Goal: Communication & Community: Ask a question

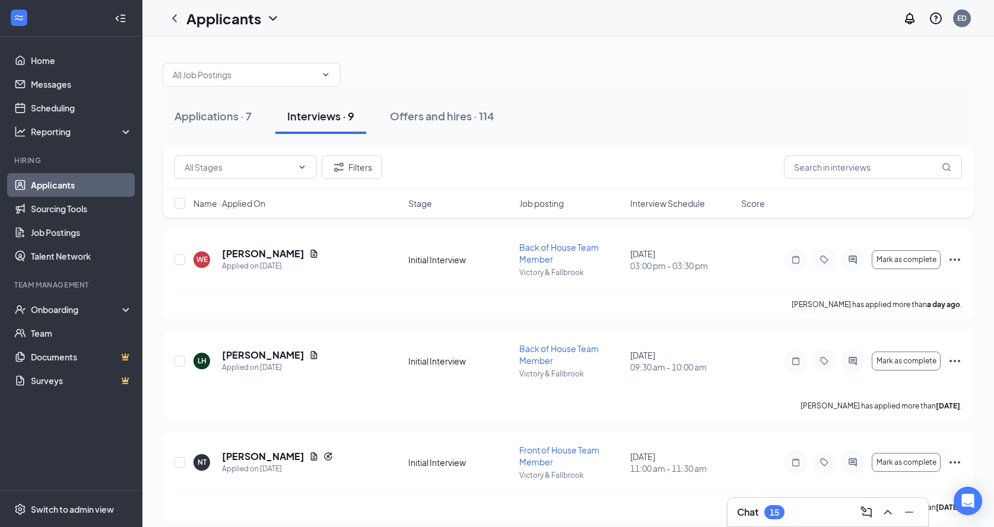
click at [666, 196] on div "Name · Applied On Stage Job posting Interview Schedule Score" at bounding box center [568, 203] width 811 height 28
click at [666, 206] on span "Interview Schedule" at bounding box center [667, 204] width 75 height 12
click at [431, 110] on div "Offers and hires · 114" at bounding box center [442, 116] width 104 height 15
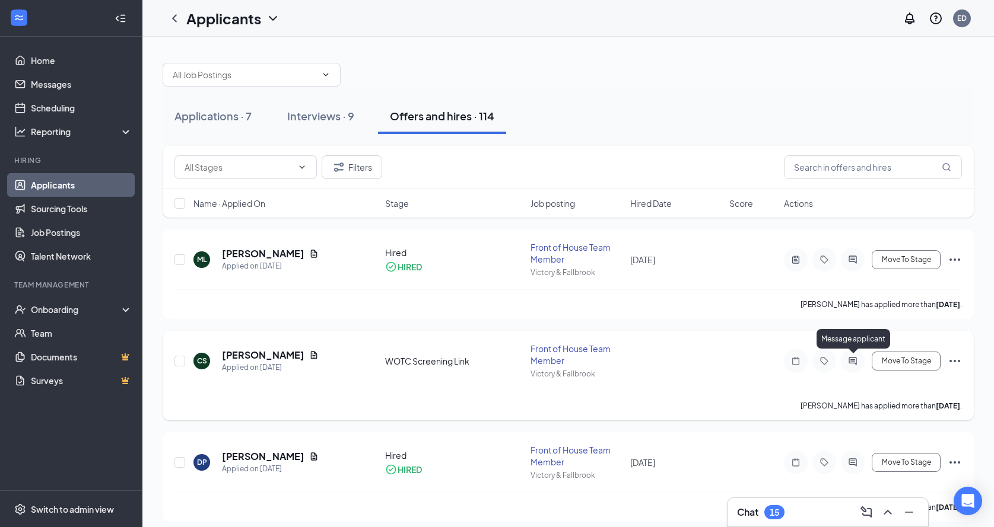
click at [851, 357] on icon "ActiveChat" at bounding box center [852, 361] width 8 height 8
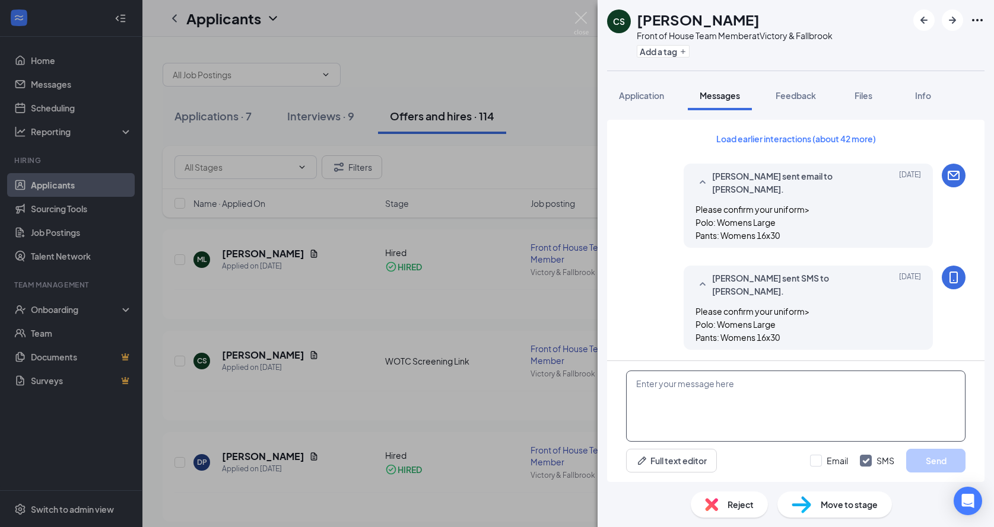
click at [746, 398] on textarea at bounding box center [795, 406] width 339 height 71
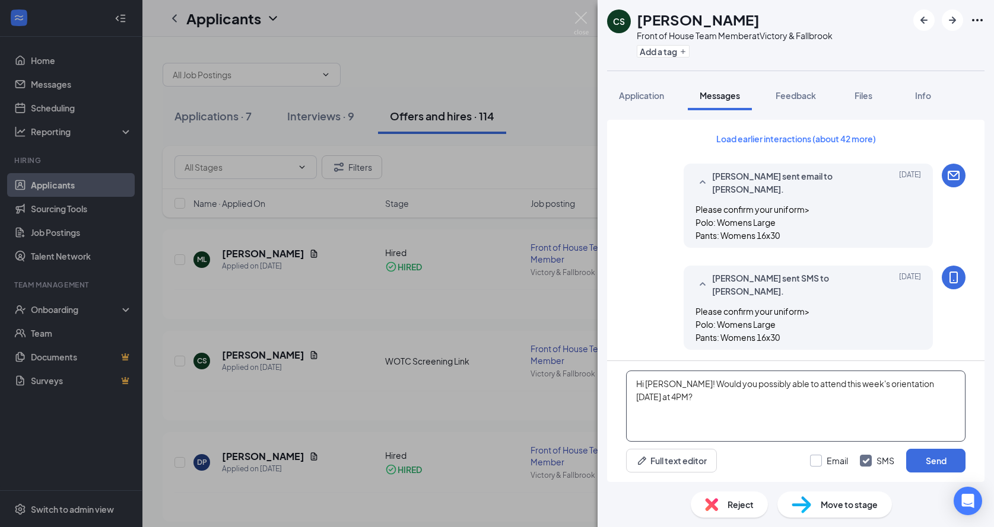
type textarea "Hi [PERSON_NAME]! Would you possibly able to attend this week's orientation [DA…"
click at [811, 461] on input "Email" at bounding box center [829, 461] width 38 height 12
checkbox input "true"
click at [864, 469] on div "Email SMS Send" at bounding box center [887, 461] width 155 height 24
click at [868, 460] on icon "Checkmark" at bounding box center [866, 461] width 6 height 4
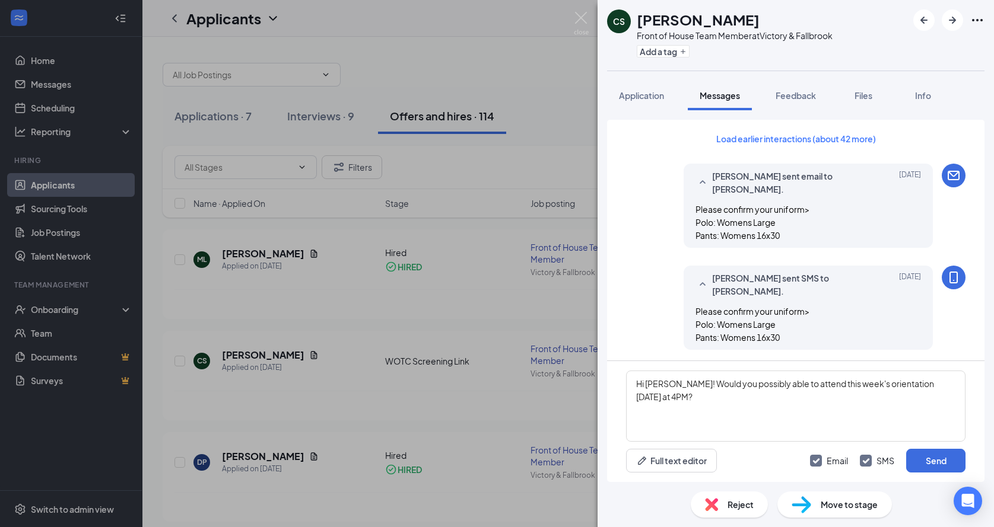
click at [868, 460] on input "SMS" at bounding box center [877, 461] width 34 height 12
checkbox input "false"
click at [913, 459] on button "Send" at bounding box center [935, 461] width 59 height 24
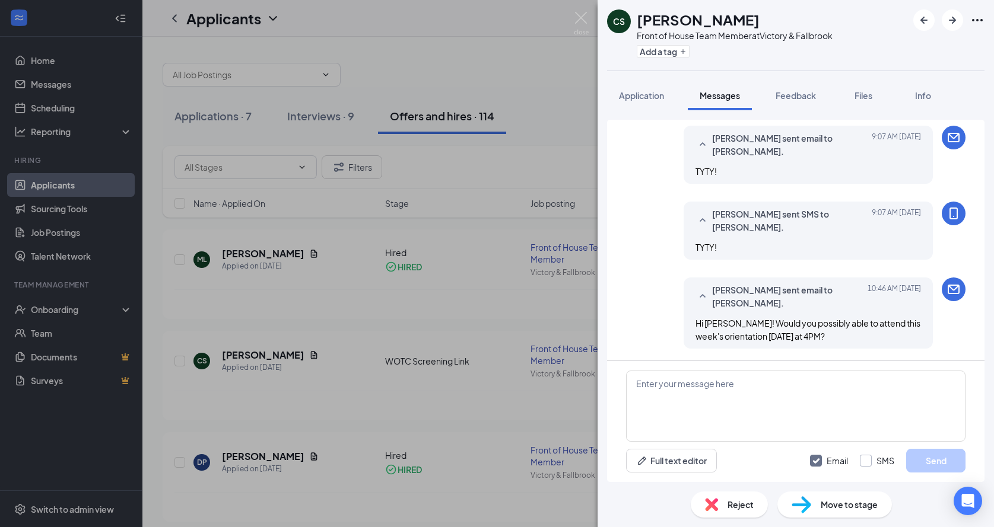
scroll to position [539, 0]
click at [495, 209] on div "CS [PERSON_NAME] Front of House Team Member at Victory & Fallbrook Add a tag Ap…" at bounding box center [497, 263] width 994 height 527
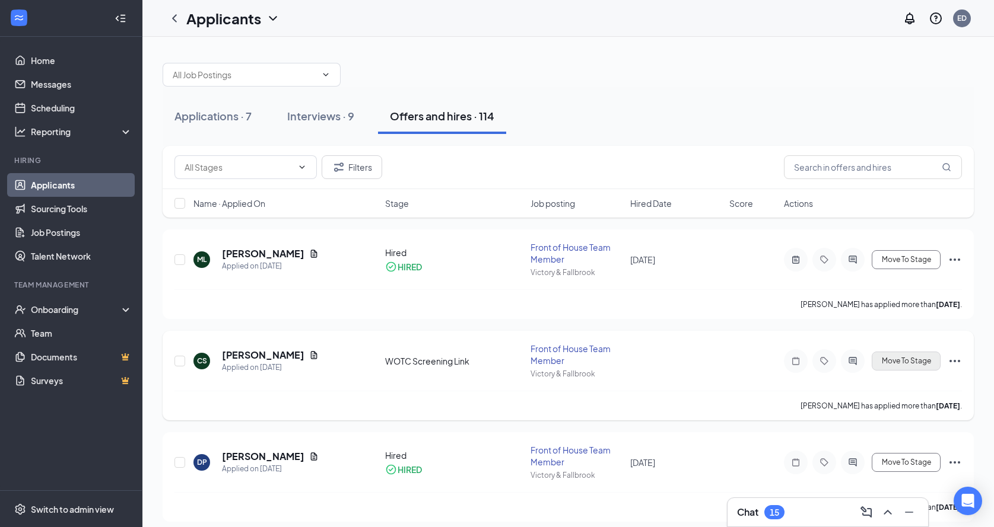
click at [923, 361] on span "Move To Stage" at bounding box center [906, 361] width 49 height 8
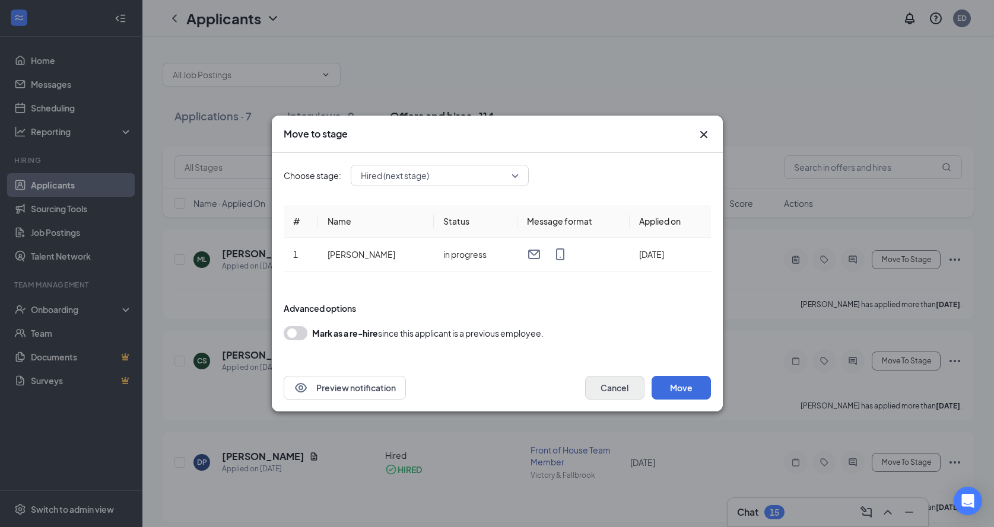
click at [622, 386] on button "Cancel" at bounding box center [614, 388] width 59 height 24
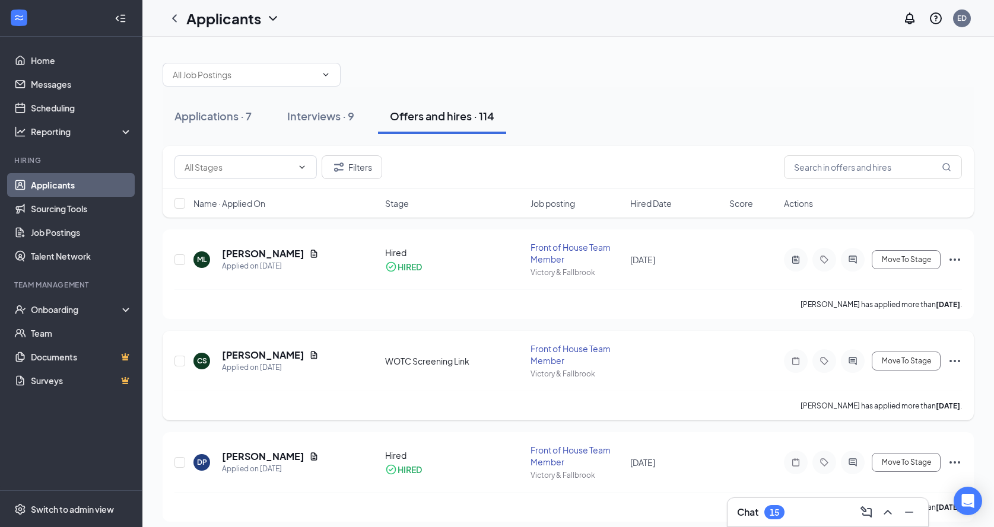
click at [953, 361] on icon "Ellipses" at bounding box center [955, 361] width 14 height 14
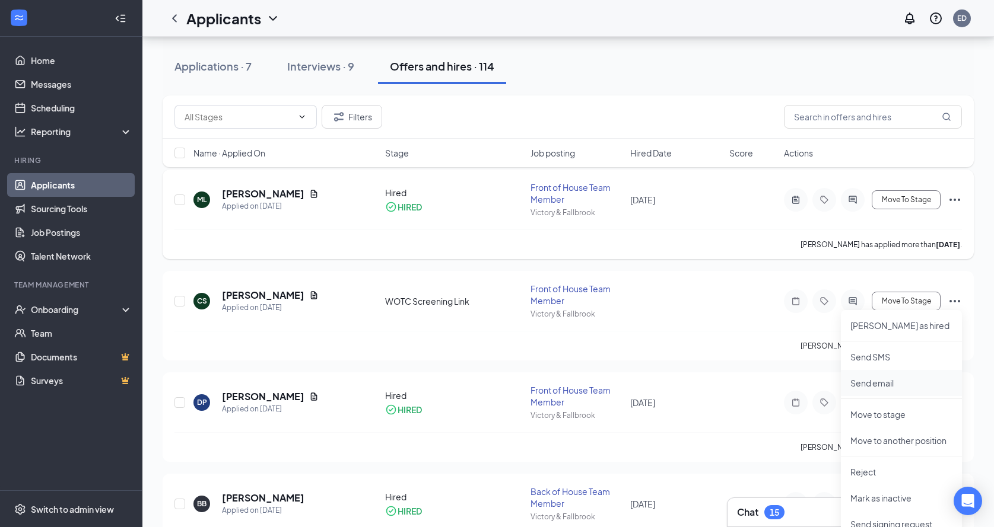
scroll to position [36, 0]
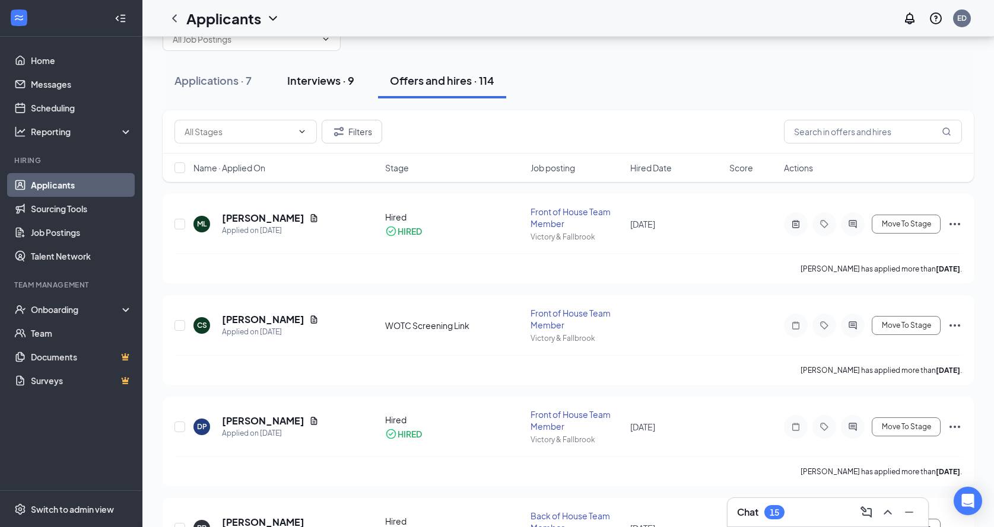
click at [338, 81] on div "Interviews · 9" at bounding box center [320, 80] width 67 height 15
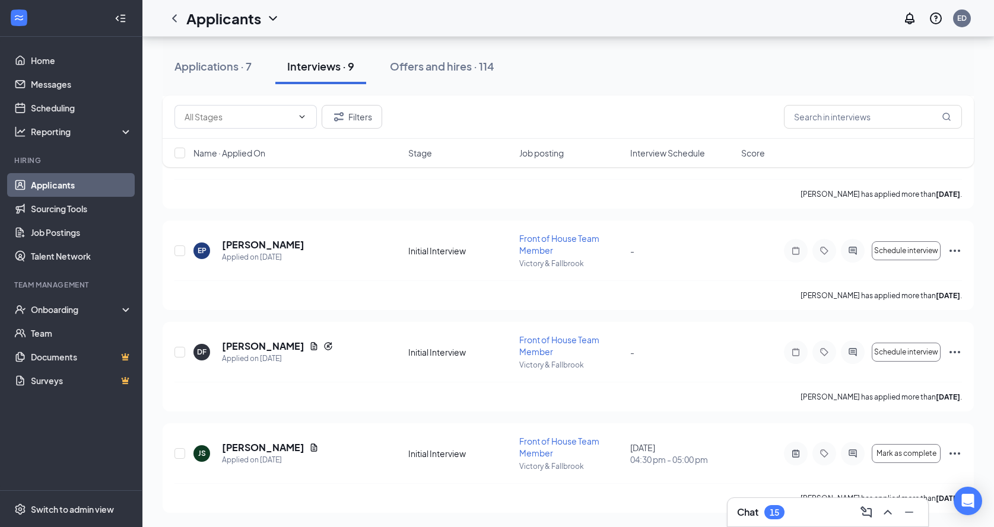
scroll to position [618, 0]
click at [241, 71] on div "Applications · 7" at bounding box center [212, 66] width 77 height 15
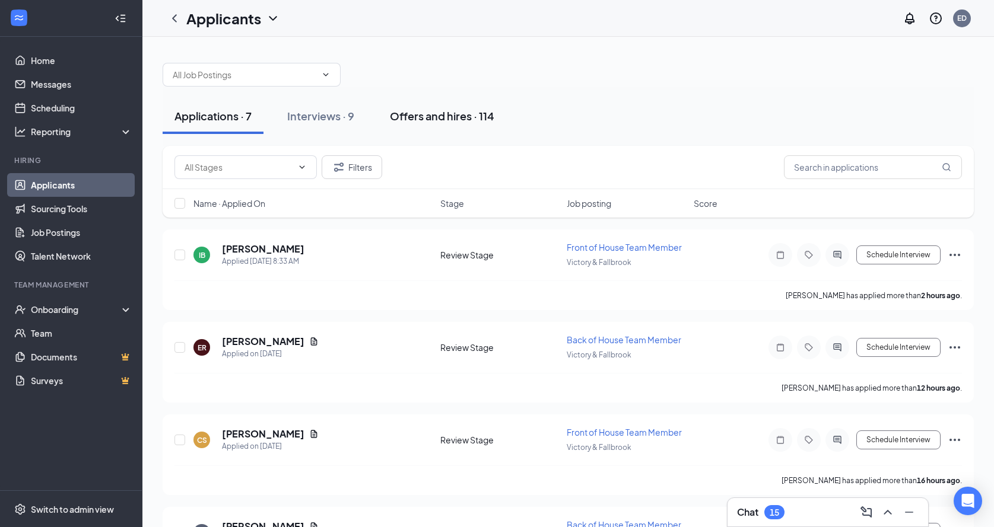
click at [464, 117] on div "Offers and hires · 114" at bounding box center [442, 116] width 104 height 15
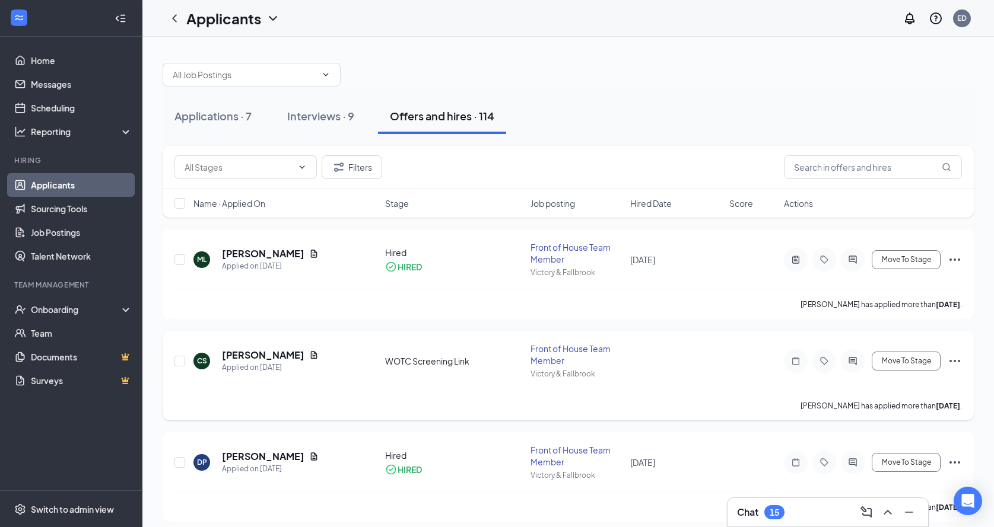
click at [949, 361] on icon "Ellipses" at bounding box center [955, 361] width 14 height 14
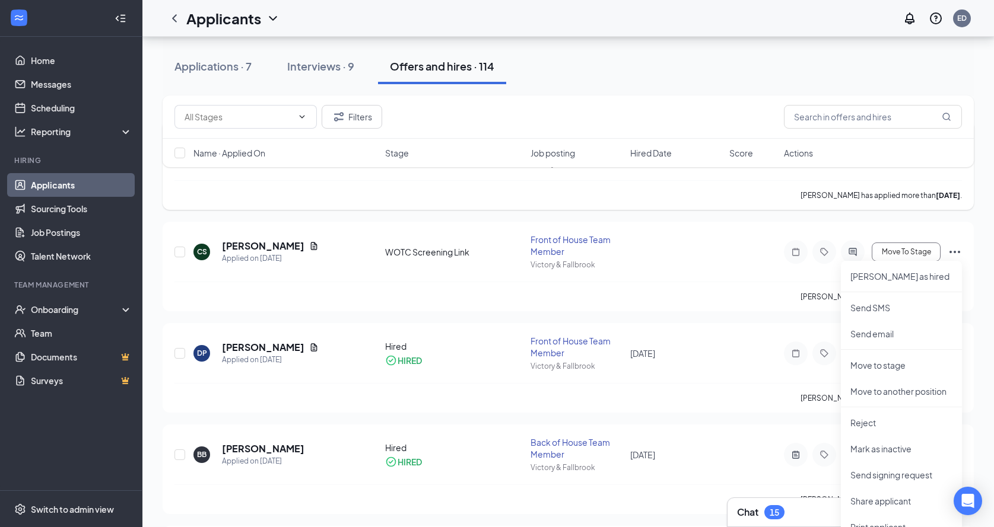
scroll to position [113, 0]
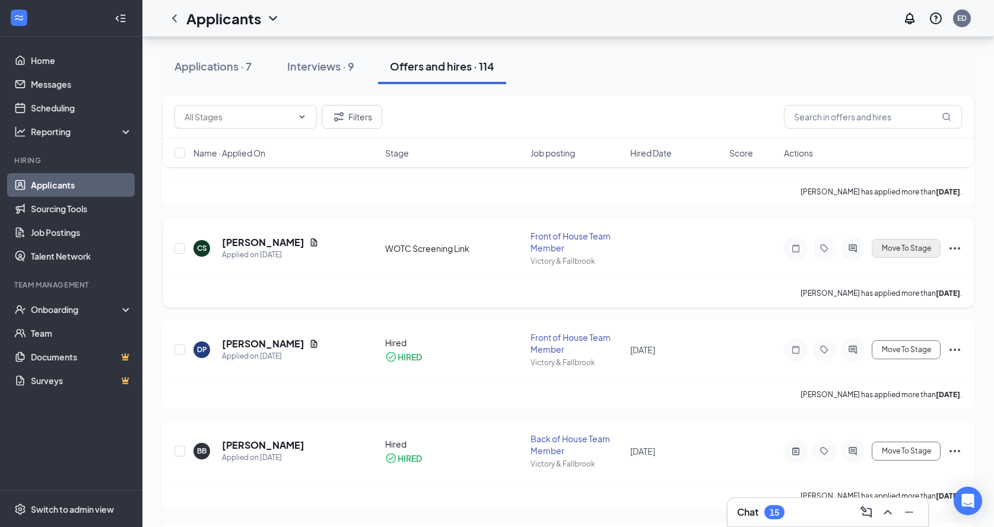
click at [904, 249] on span "Move To Stage" at bounding box center [906, 248] width 49 height 8
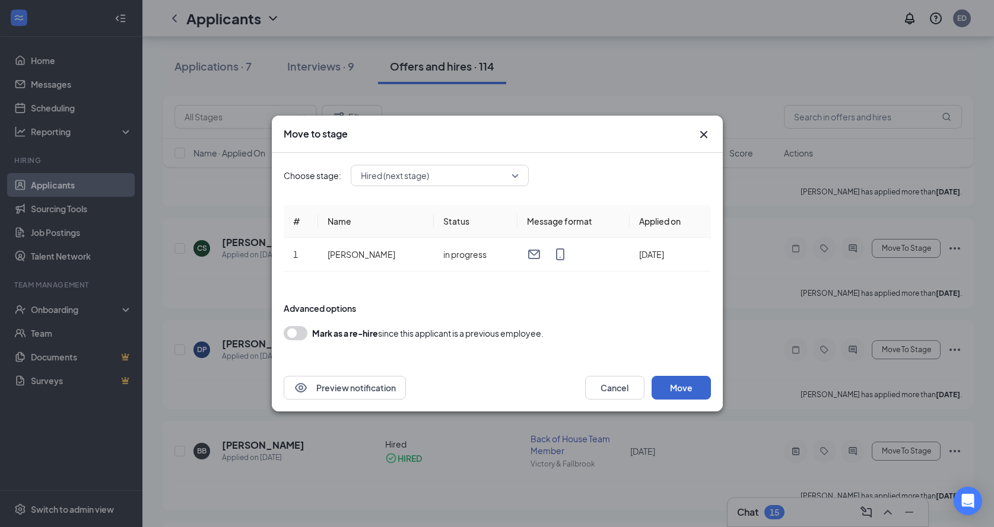
click at [691, 389] on button "Move" at bounding box center [680, 388] width 59 height 24
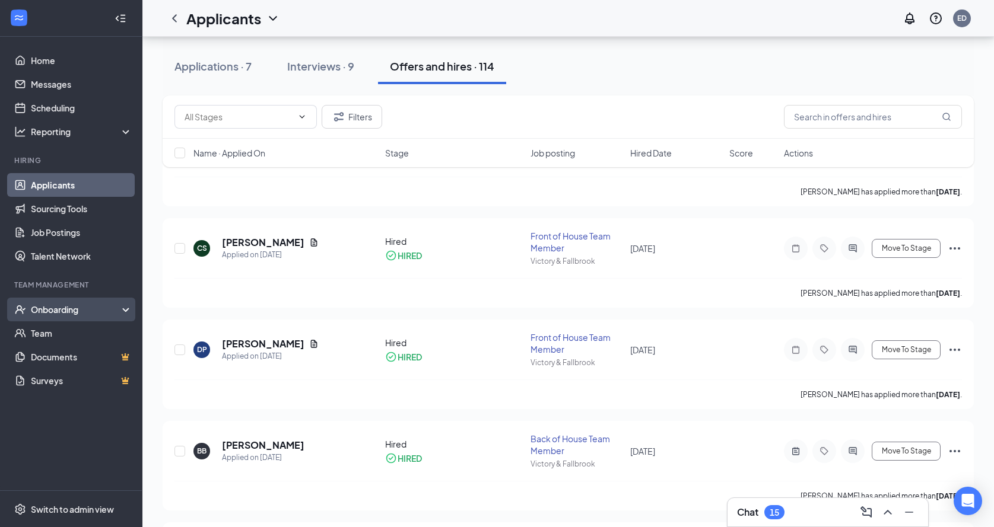
click at [61, 306] on div "Onboarding" at bounding box center [76, 310] width 91 height 12
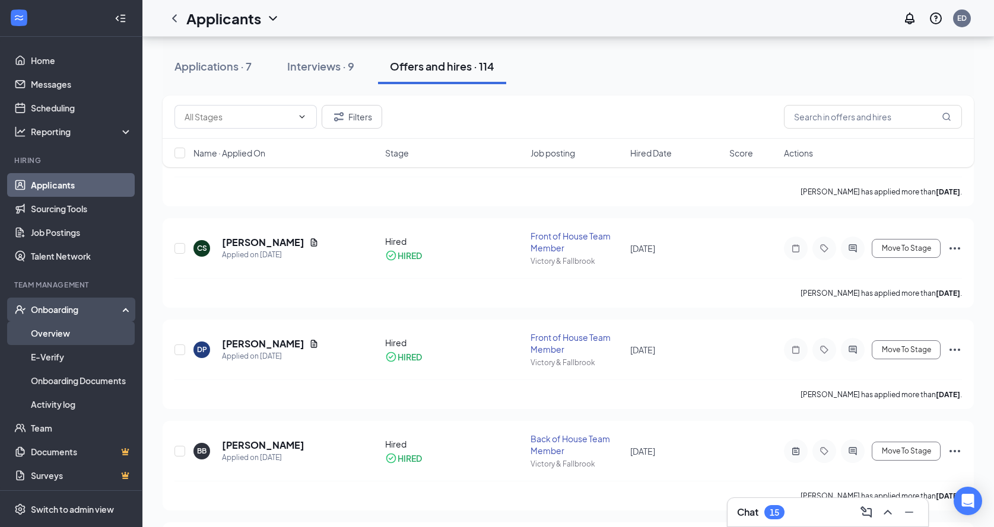
click at [78, 332] on link "Overview" at bounding box center [81, 334] width 101 height 24
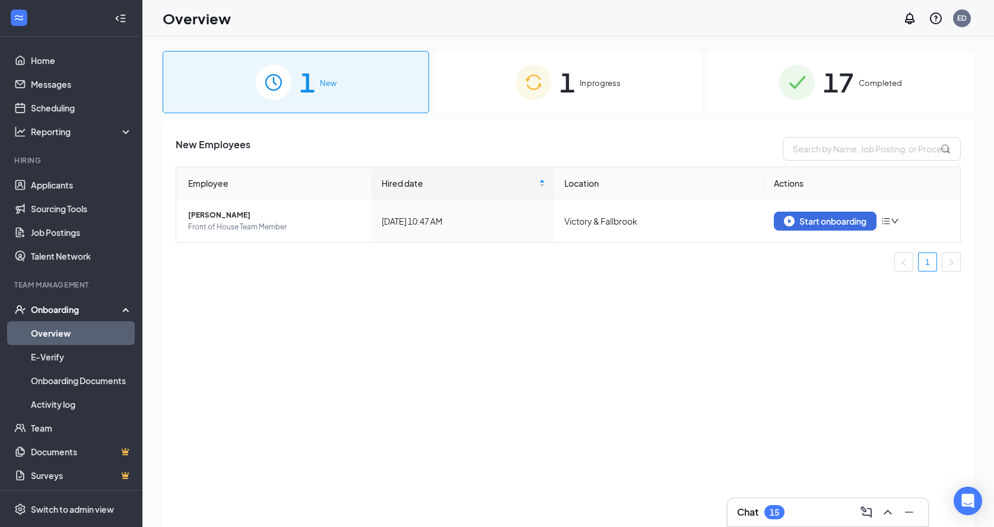
click at [613, 94] on div "1 In progress" at bounding box center [568, 82] width 266 height 62
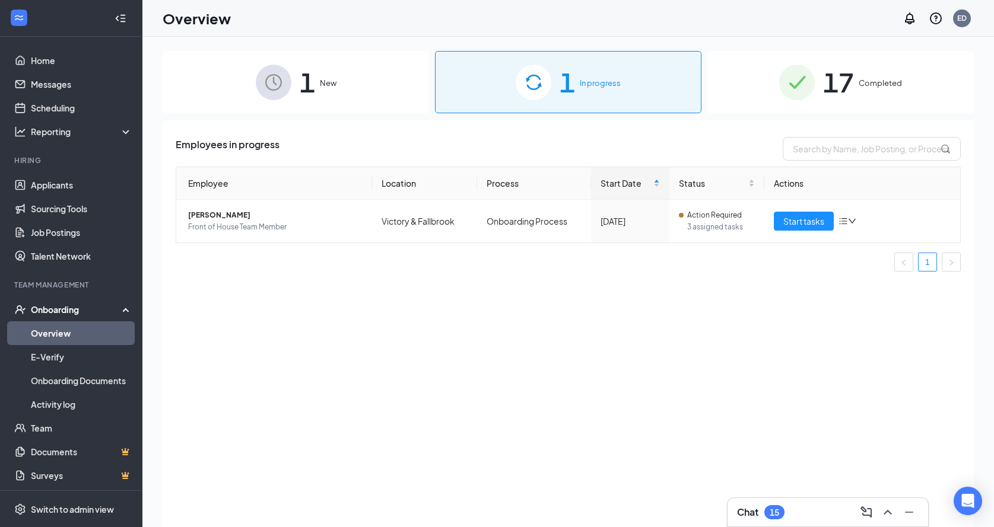
click at [835, 87] on span "17" at bounding box center [838, 82] width 31 height 41
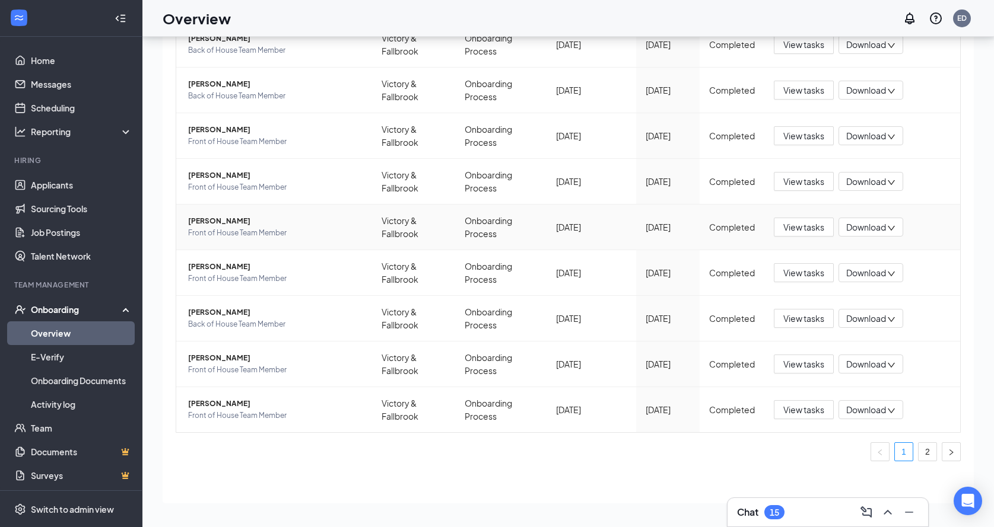
scroll to position [53, 0]
click at [934, 452] on link "2" at bounding box center [927, 452] width 18 height 18
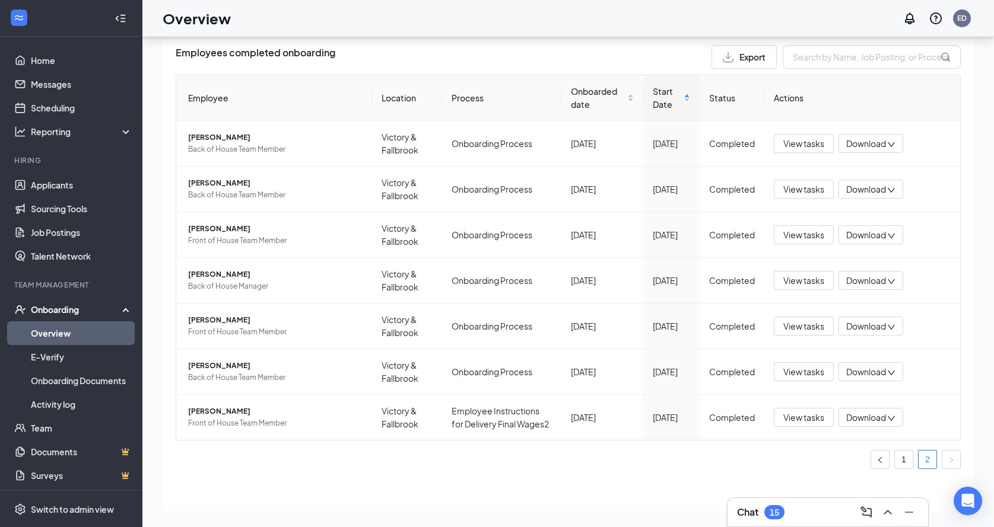
scroll to position [36, 0]
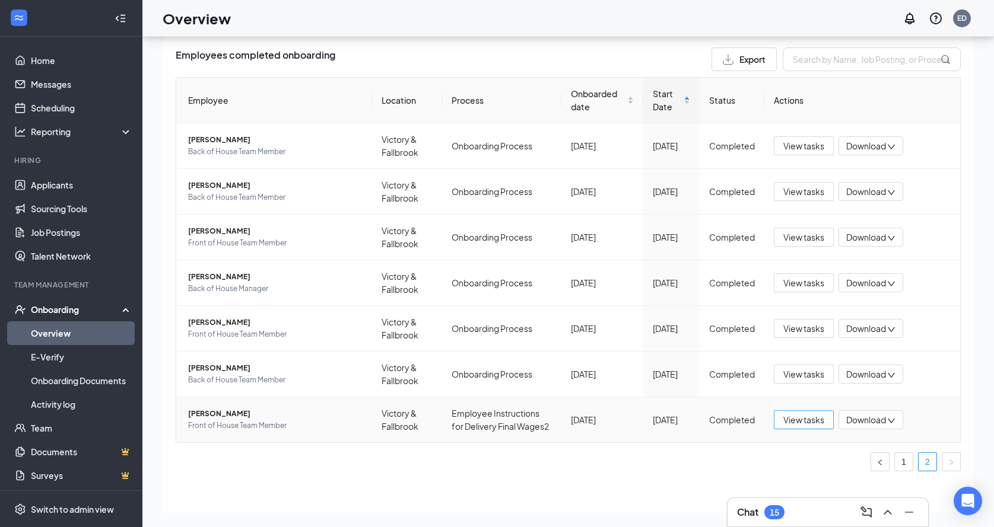
click at [806, 419] on span "View tasks" at bounding box center [803, 420] width 41 height 13
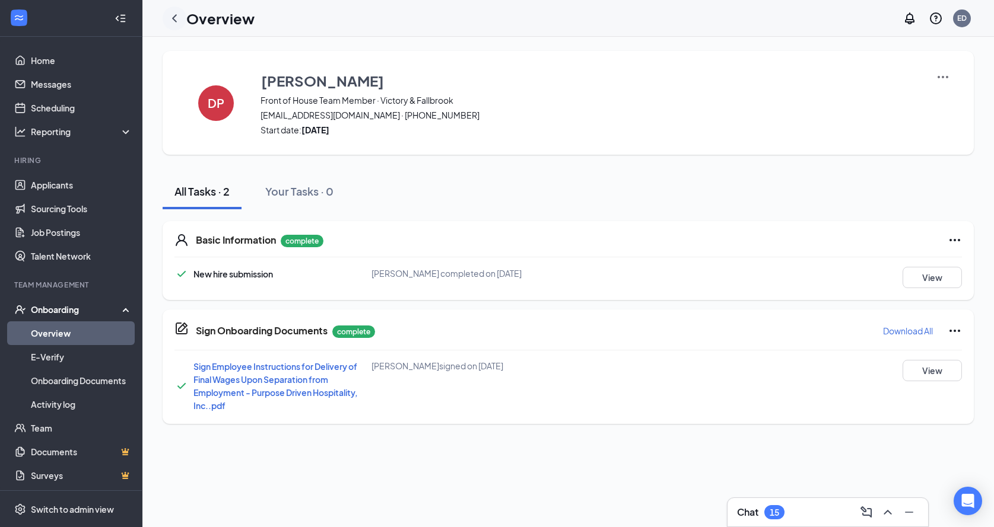
click at [178, 20] on icon "ChevronLeft" at bounding box center [174, 18] width 14 height 14
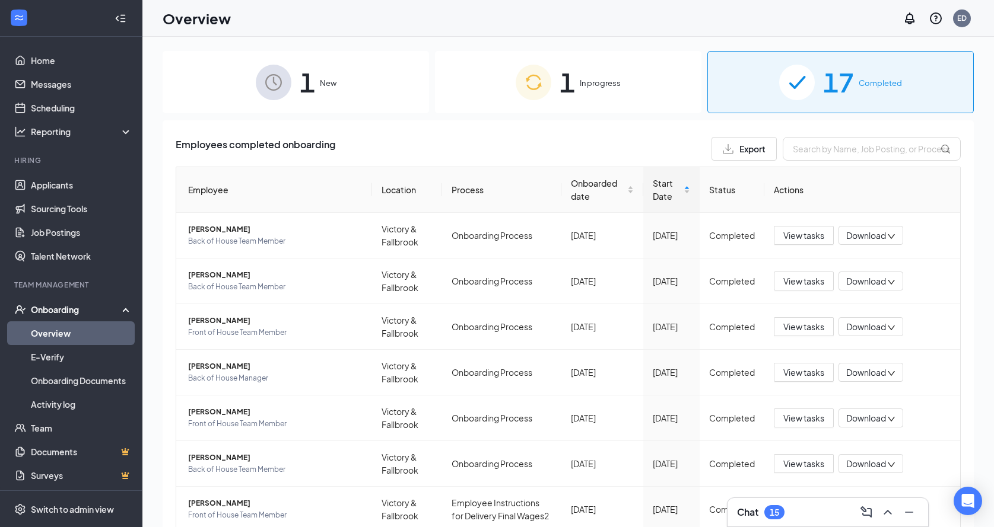
click at [552, 97] on div "1 In progress" at bounding box center [568, 82] width 266 height 62
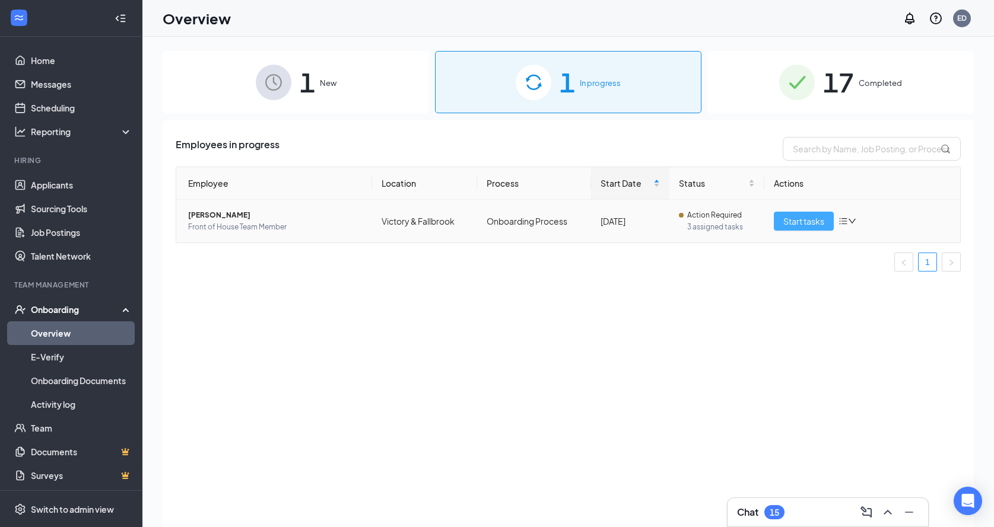
click at [803, 230] on button "Start tasks" at bounding box center [804, 221] width 60 height 19
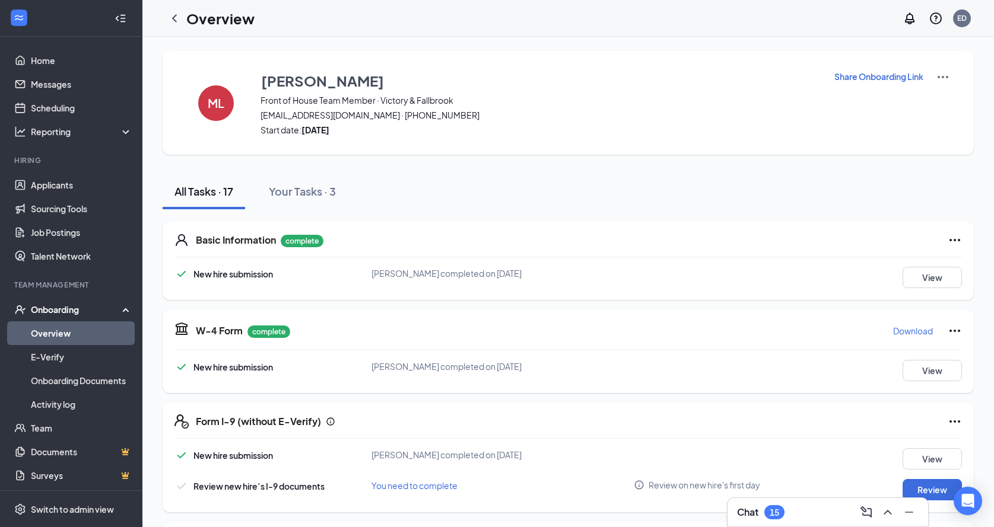
click at [74, 330] on link "Overview" at bounding box center [81, 334] width 101 height 24
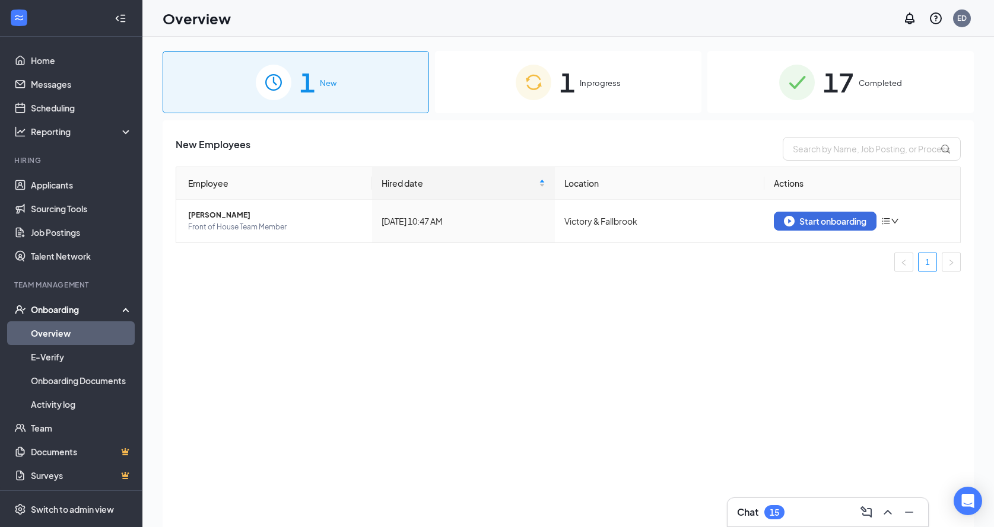
click at [777, 91] on div "17 Completed" at bounding box center [840, 82] width 266 height 62
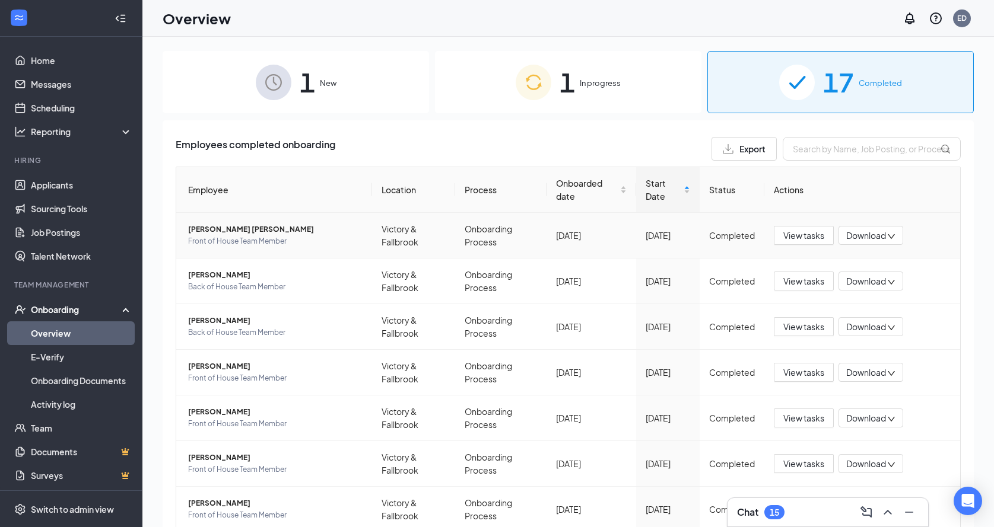
click at [259, 230] on span "[PERSON_NAME] [PERSON_NAME]" at bounding box center [275, 230] width 174 height 12
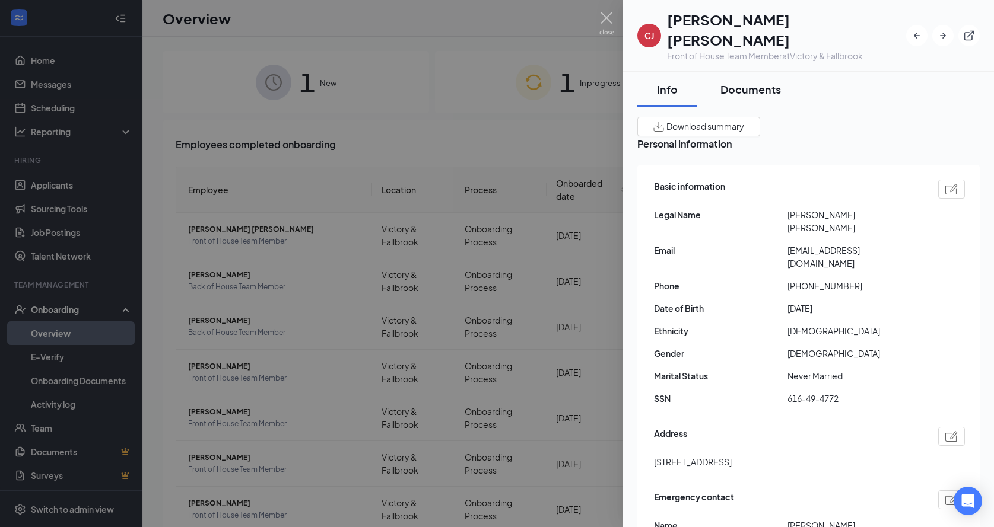
click at [756, 77] on button "Documents" at bounding box center [750, 90] width 84 height 36
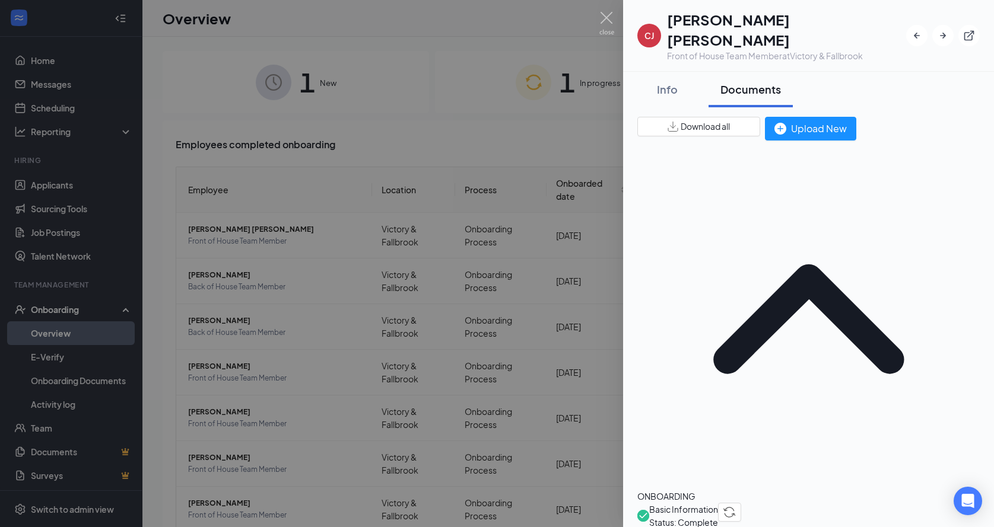
click at [481, 187] on div at bounding box center [497, 263] width 994 height 527
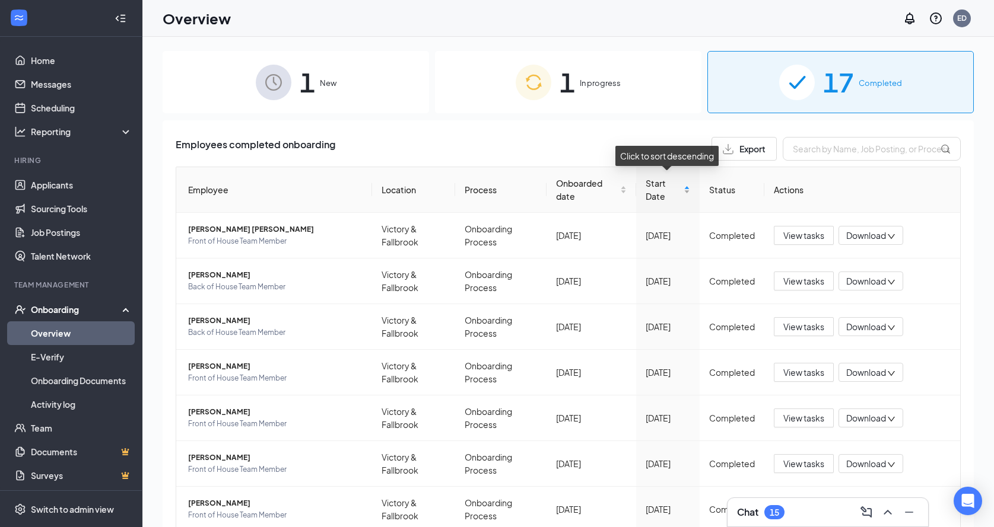
click at [688, 187] on div "Start Date" at bounding box center [668, 190] width 44 height 26
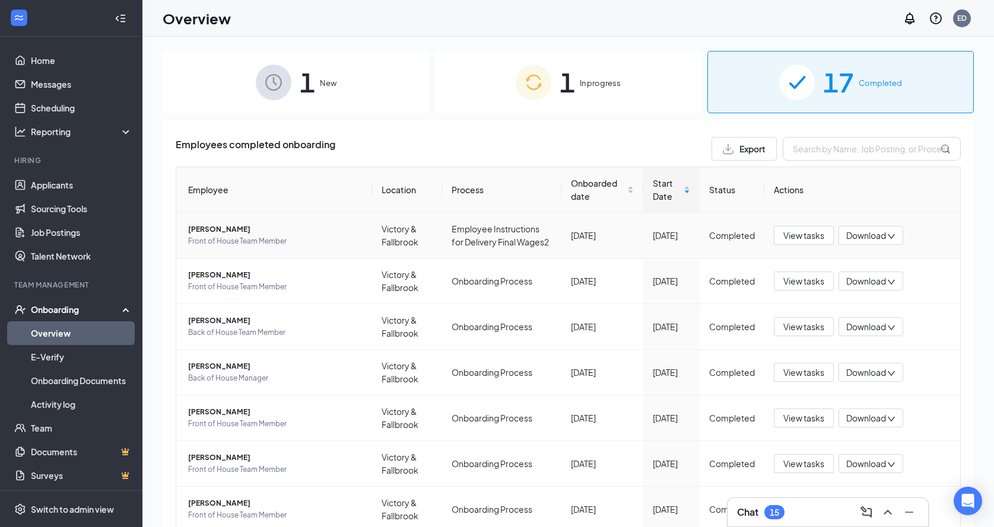
click at [225, 225] on span "[PERSON_NAME]" at bounding box center [275, 230] width 174 height 12
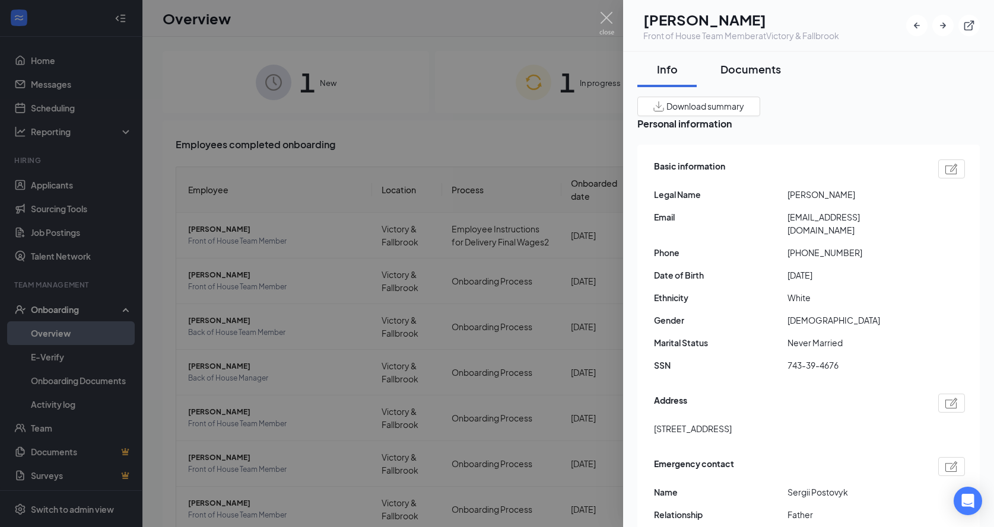
click at [765, 76] on div "Documents" at bounding box center [750, 69] width 61 height 15
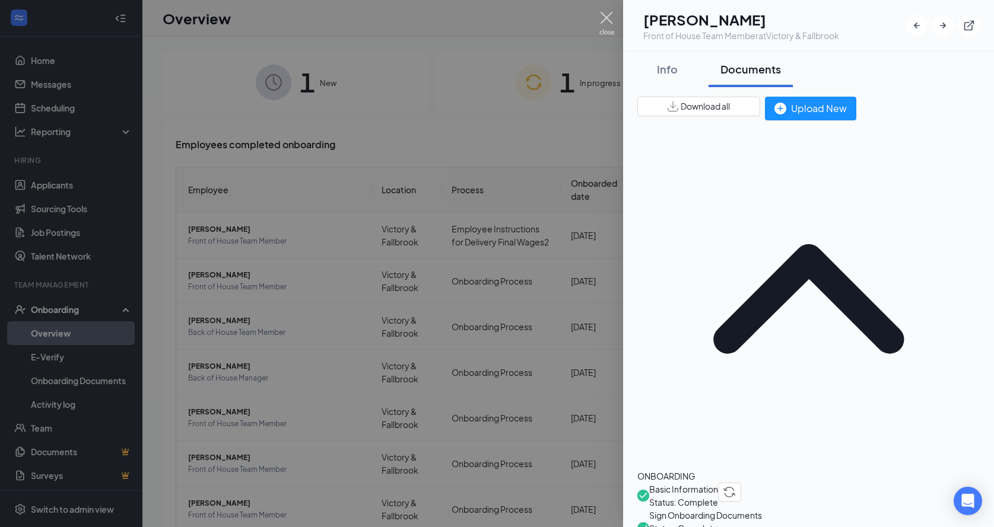
click at [609, 26] on img at bounding box center [606, 23] width 15 height 23
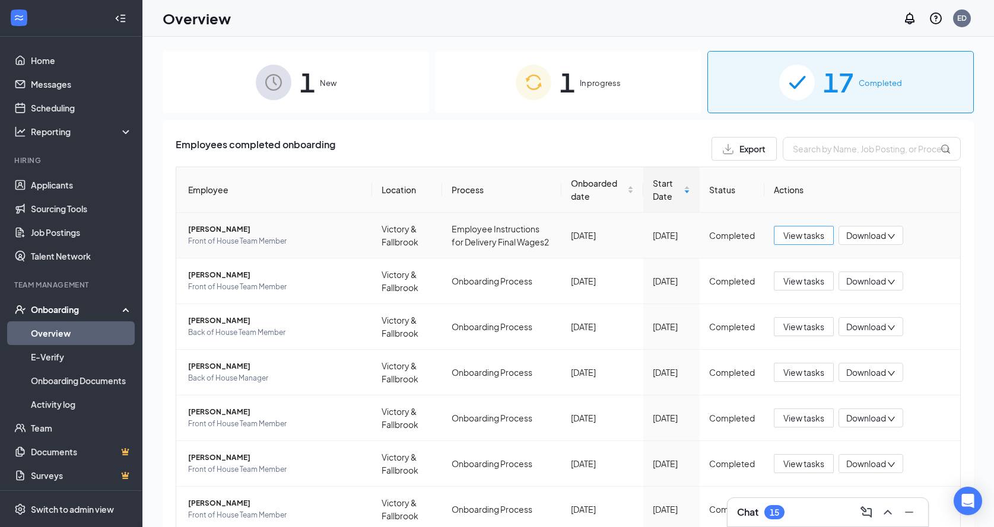
click at [794, 240] on span "View tasks" at bounding box center [803, 235] width 41 height 13
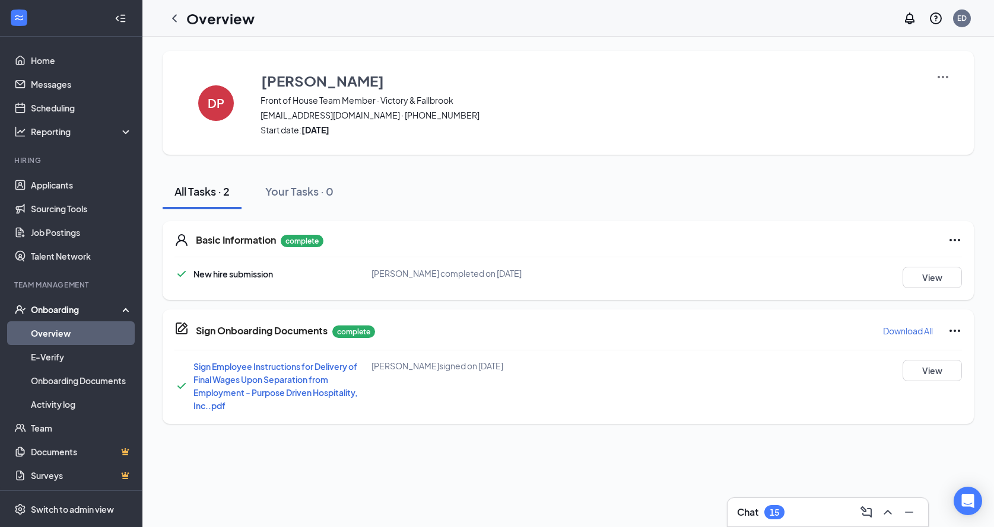
click at [963, 332] on div "Sign Onboarding Documents complete Download All Sign Employee Instructions for …" at bounding box center [568, 367] width 811 height 115
click at [959, 332] on icon "Ellipses" at bounding box center [954, 331] width 11 height 2
click at [945, 74] on img at bounding box center [943, 77] width 14 height 14
click at [937, 92] on span "View details" at bounding box center [943, 98] width 46 height 13
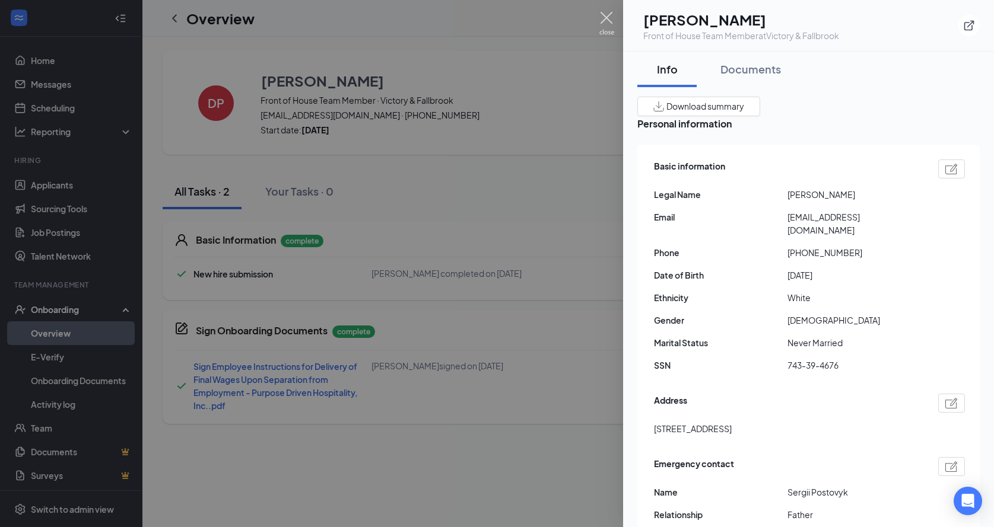
click at [608, 24] on img at bounding box center [606, 23] width 15 height 23
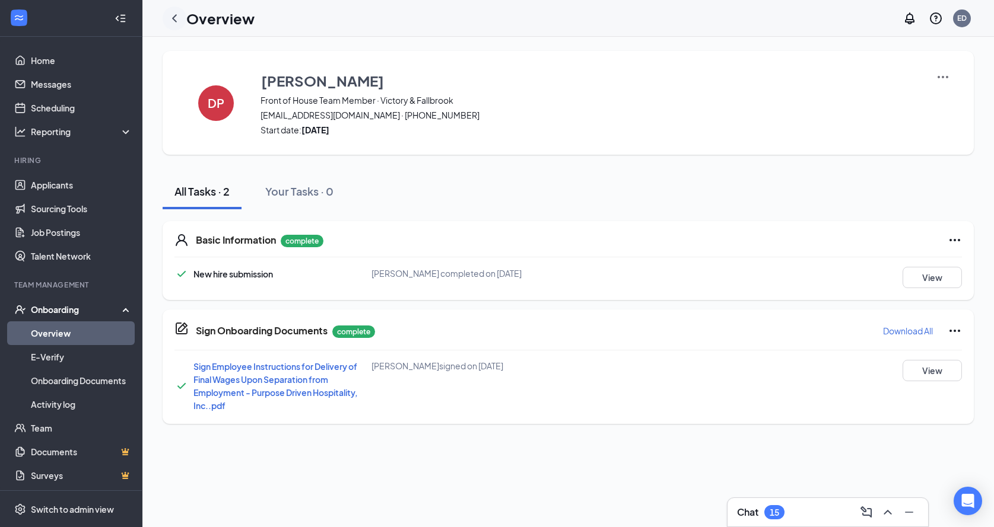
click at [173, 15] on icon "ChevronLeft" at bounding box center [174, 18] width 14 height 14
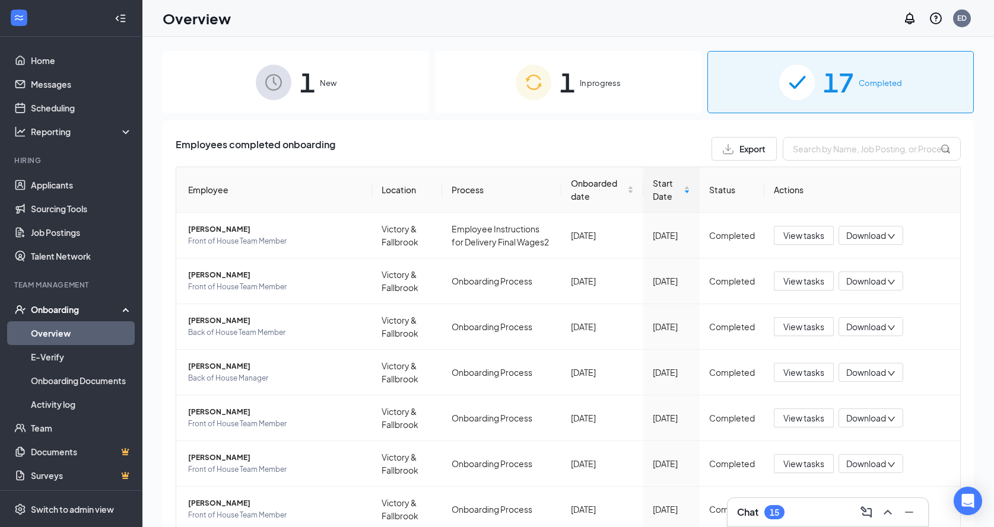
click at [318, 101] on div "1 New" at bounding box center [296, 82] width 266 height 62
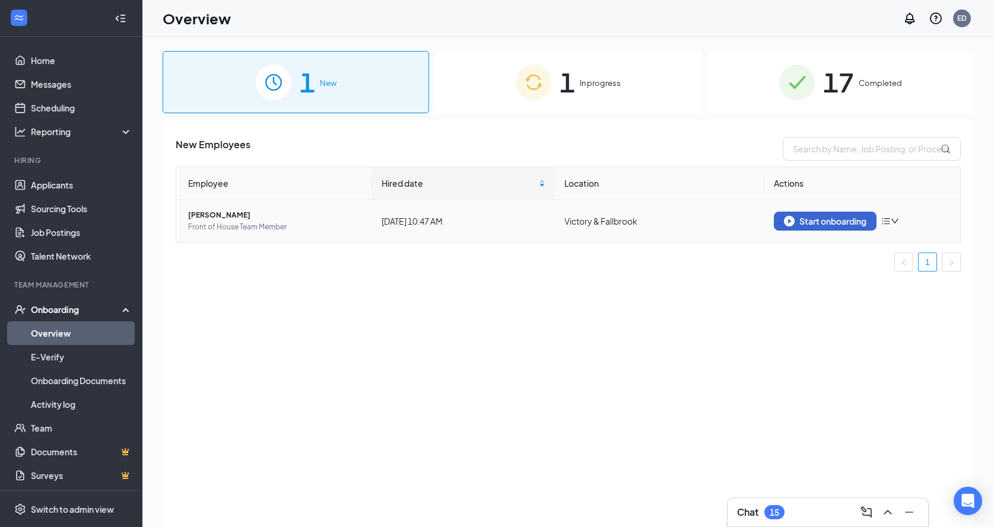
click at [812, 218] on div "Start onboarding" at bounding box center [825, 221] width 82 height 11
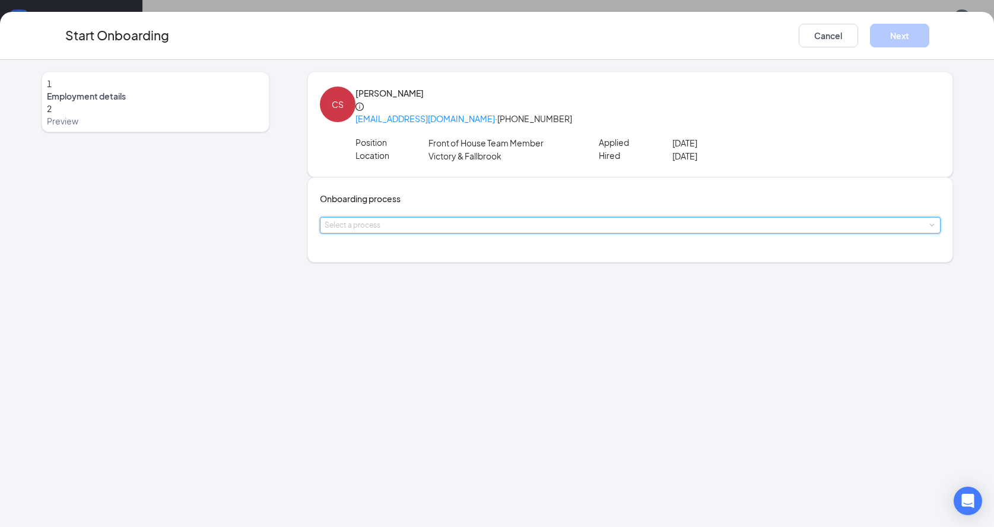
click at [456, 230] on div "Select a process" at bounding box center [630, 225] width 611 height 15
click at [436, 298] on li "Onboarding Process" at bounding box center [426, 308] width 195 height 21
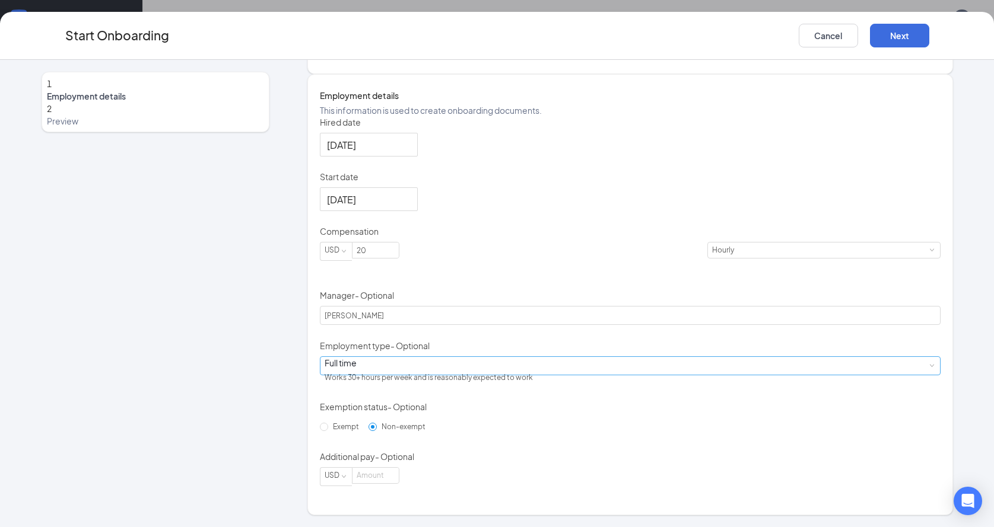
scroll to position [223, 0]
click at [420, 366] on div "Full time Works 30+ hours per week and is reasonably expected to work" at bounding box center [630, 366] width 611 height 18
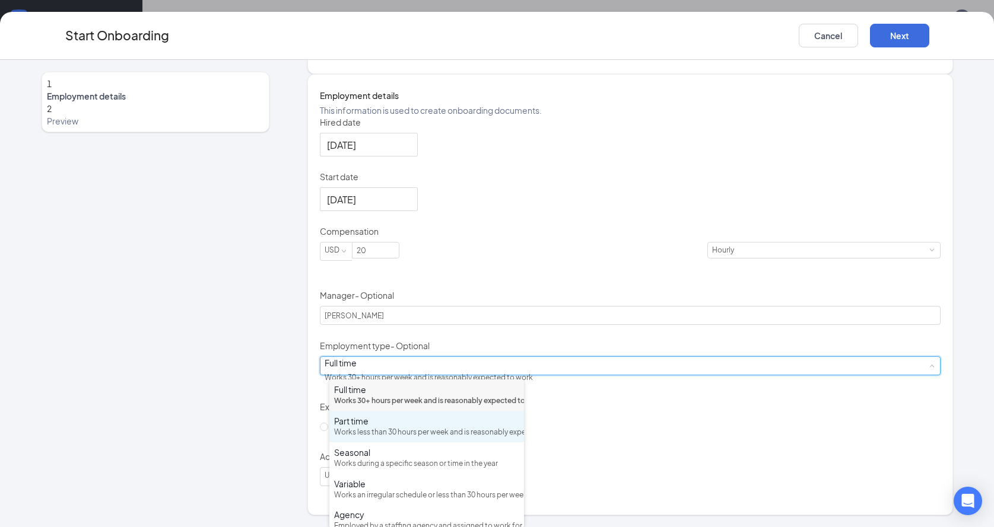
click at [399, 427] on div "Part time" at bounding box center [426, 421] width 185 height 12
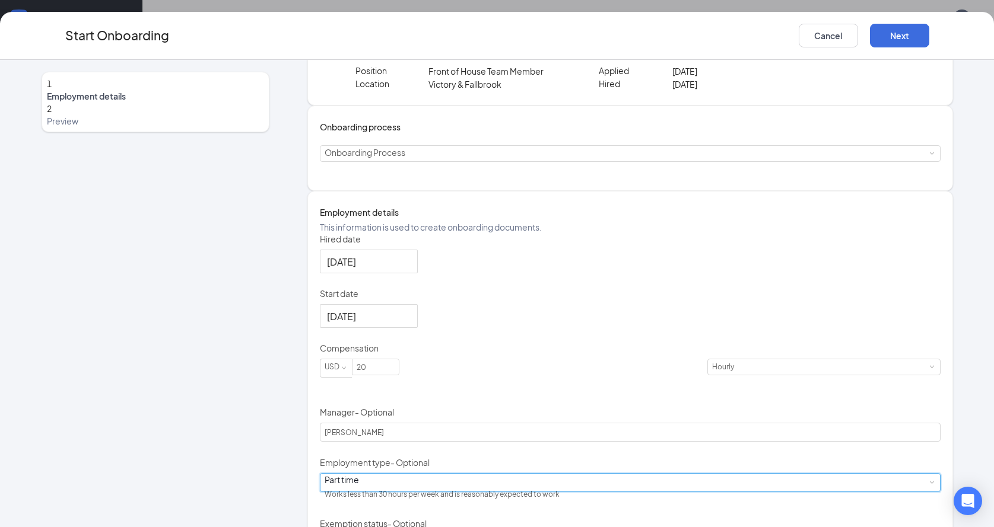
scroll to position [50, 0]
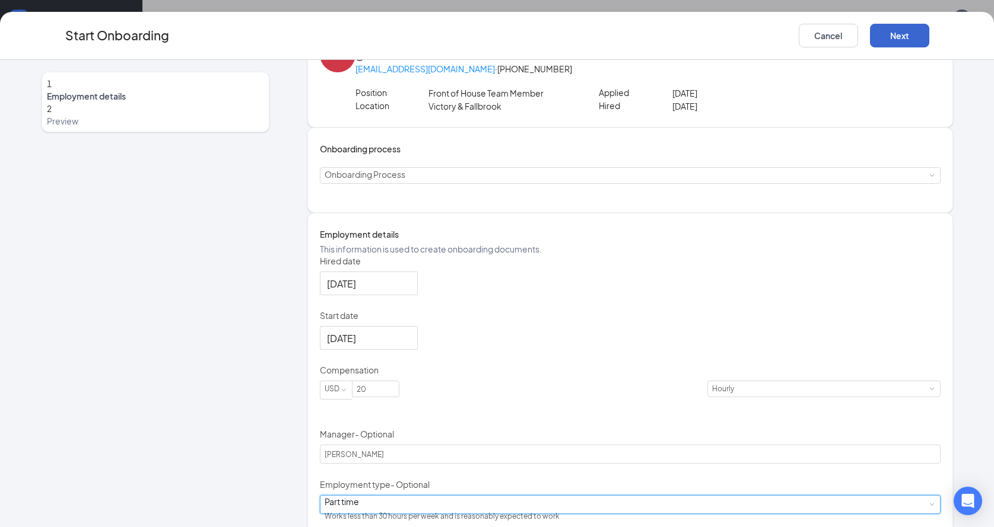
click at [909, 44] on button "Next" at bounding box center [899, 36] width 59 height 24
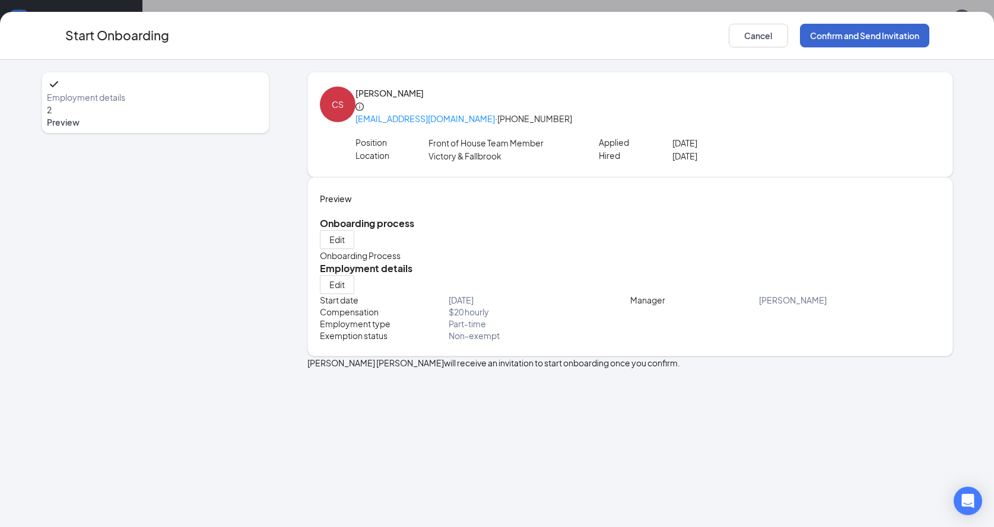
scroll to position [0, 0]
click at [885, 44] on button "Confirm and Send Invitation" at bounding box center [864, 36] width 129 height 24
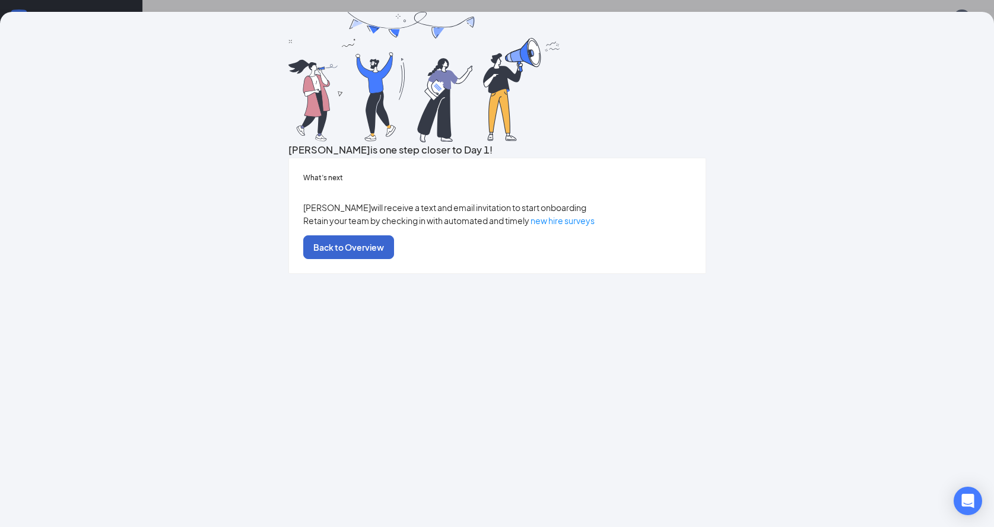
click at [394, 259] on button "Back to Overview" at bounding box center [348, 248] width 91 height 24
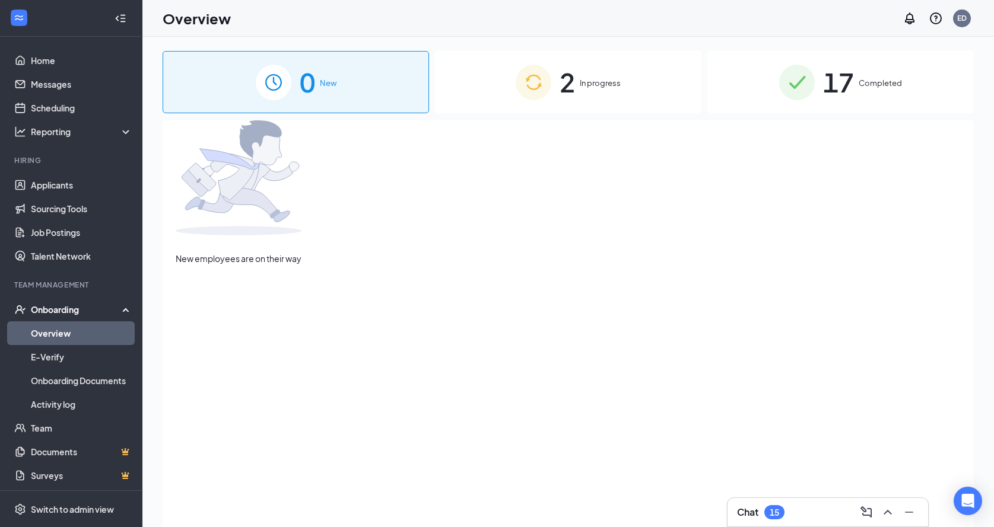
click at [814, 90] on img at bounding box center [797, 83] width 36 height 36
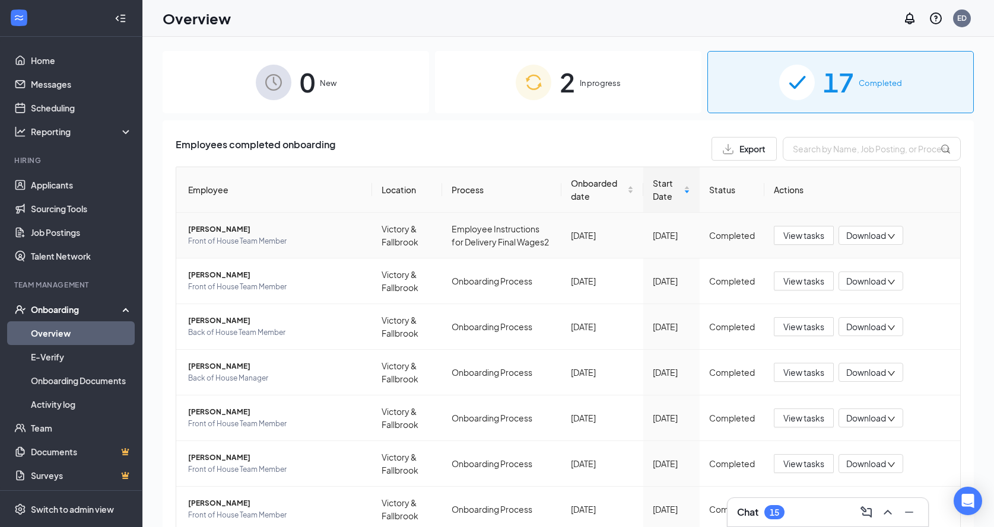
click at [427, 240] on td "Victory & Fallbrook" at bounding box center [406, 236] width 69 height 46
click at [220, 232] on span "[PERSON_NAME]" at bounding box center [275, 230] width 174 height 12
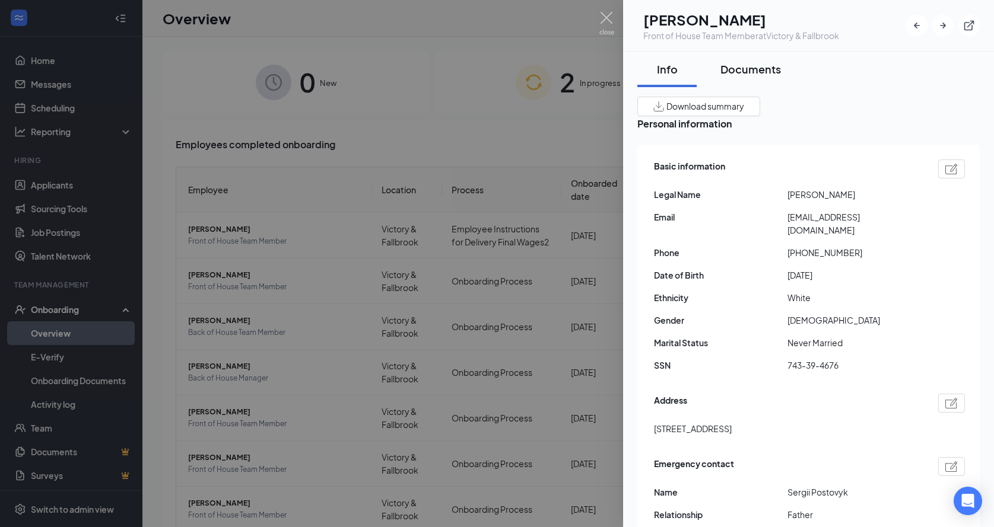
click at [751, 72] on div "Documents" at bounding box center [750, 69] width 61 height 15
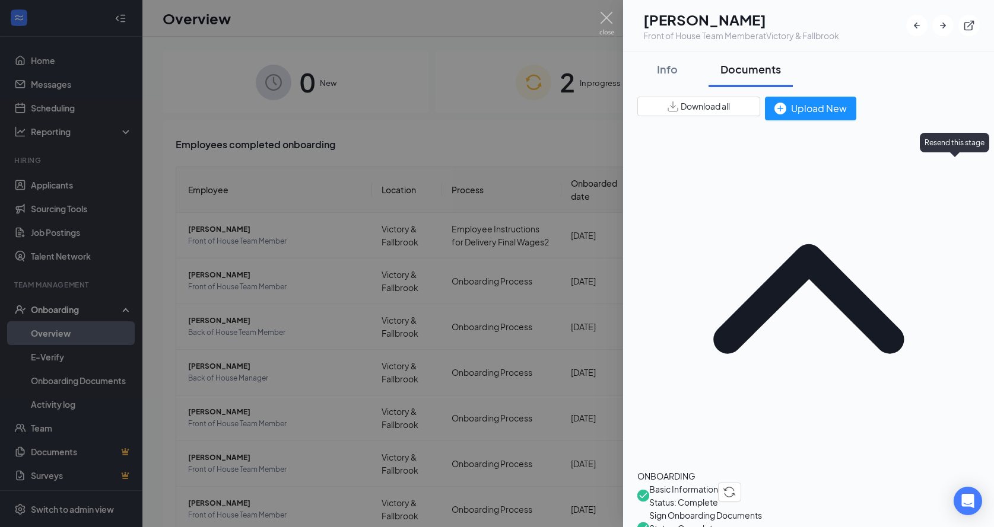
click at [736, 487] on img "button" at bounding box center [729, 492] width 12 height 11
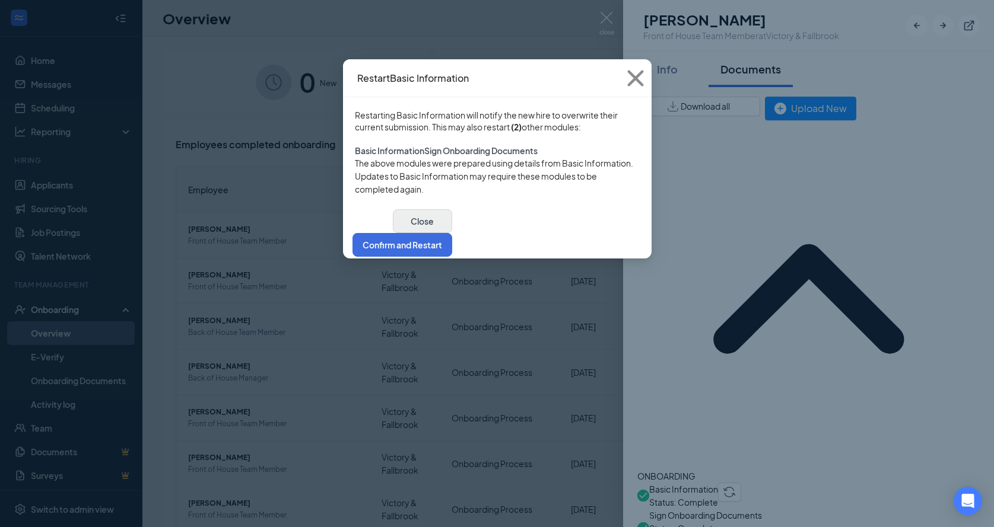
click at [452, 233] on button "Close" at bounding box center [422, 221] width 59 height 24
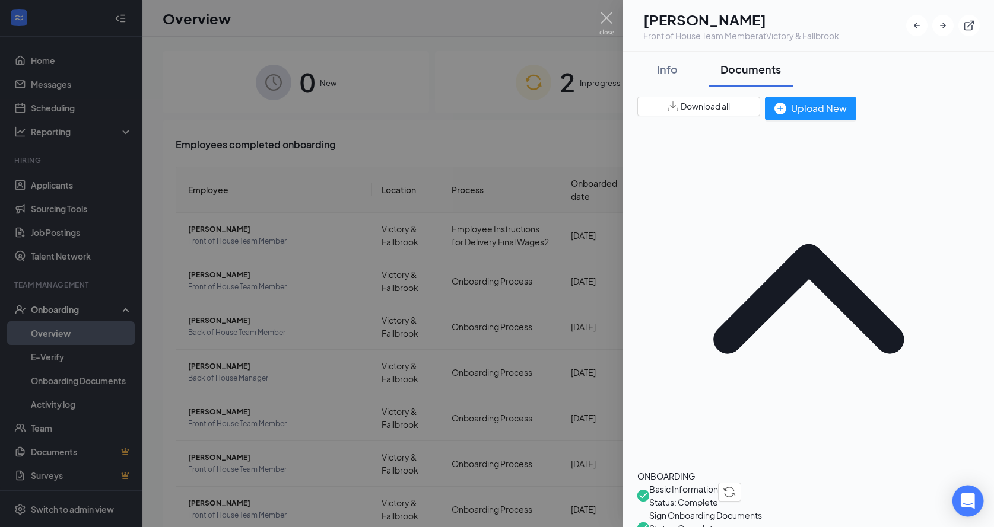
click at [959, 504] on div "Open Intercom Messenger" at bounding box center [967, 501] width 31 height 31
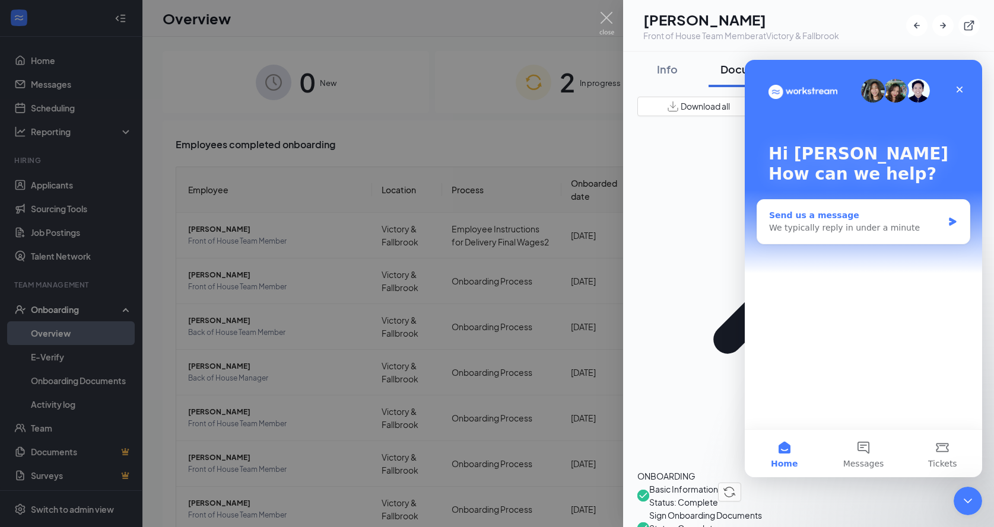
click at [884, 221] on div "Send us a message" at bounding box center [856, 215] width 174 height 12
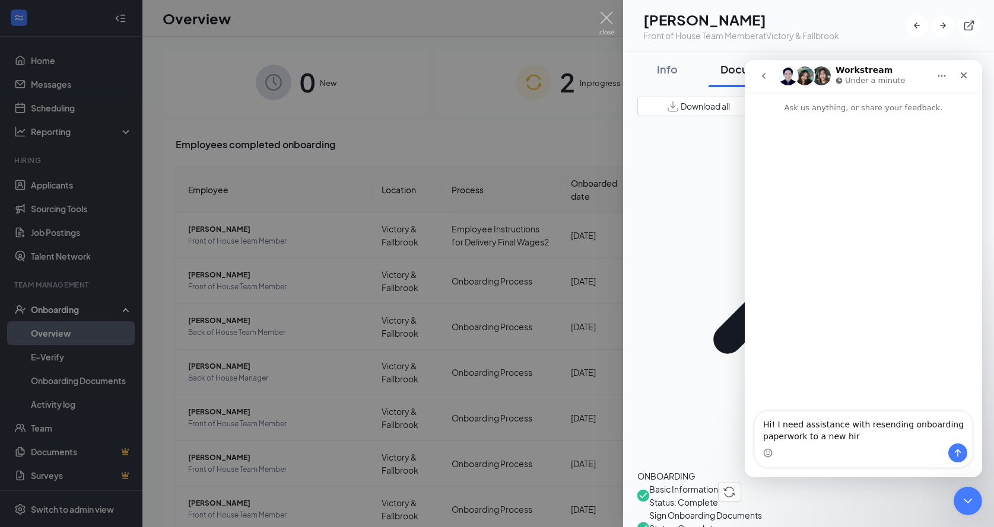
type textarea "Hi! I need assistance with resending onboarding paperwork to a new hire"
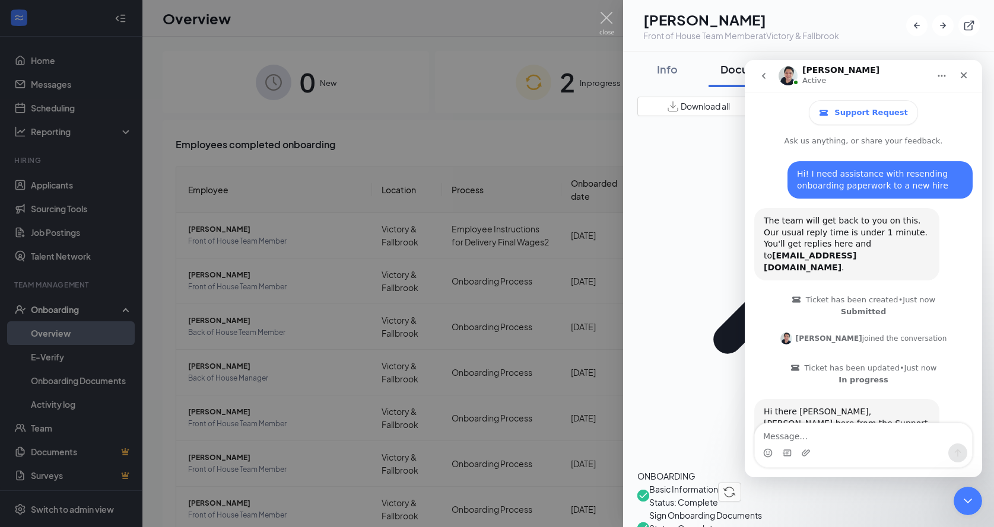
scroll to position [46, 0]
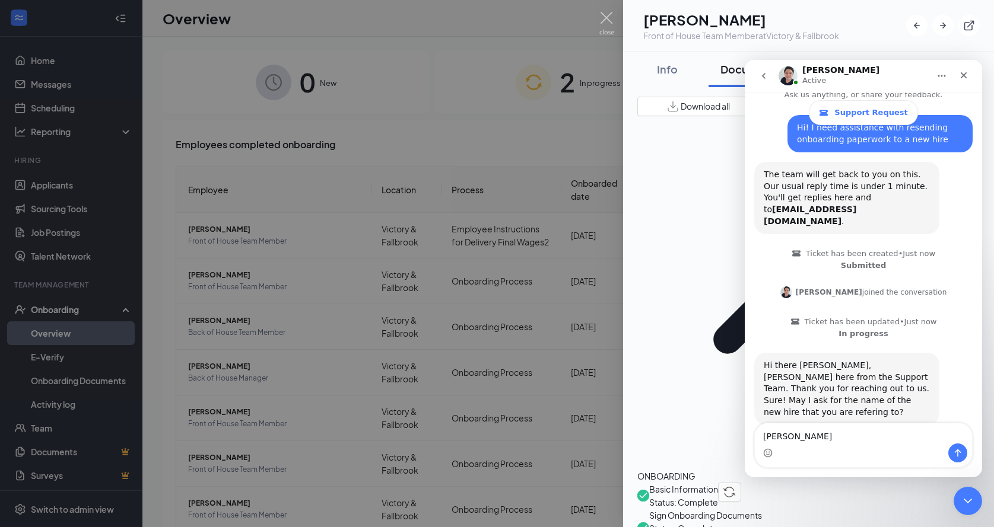
type textarea "[PERSON_NAME]"
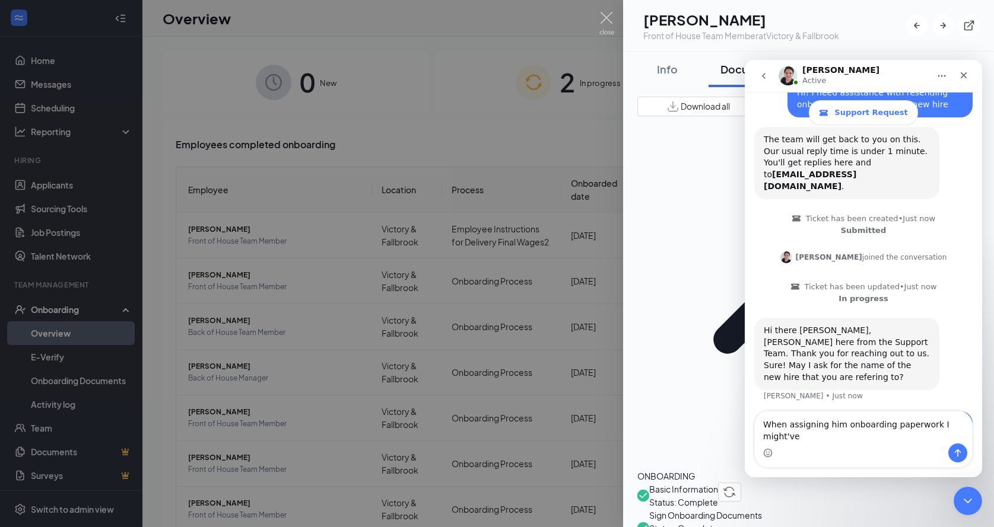
scroll to position [93, 0]
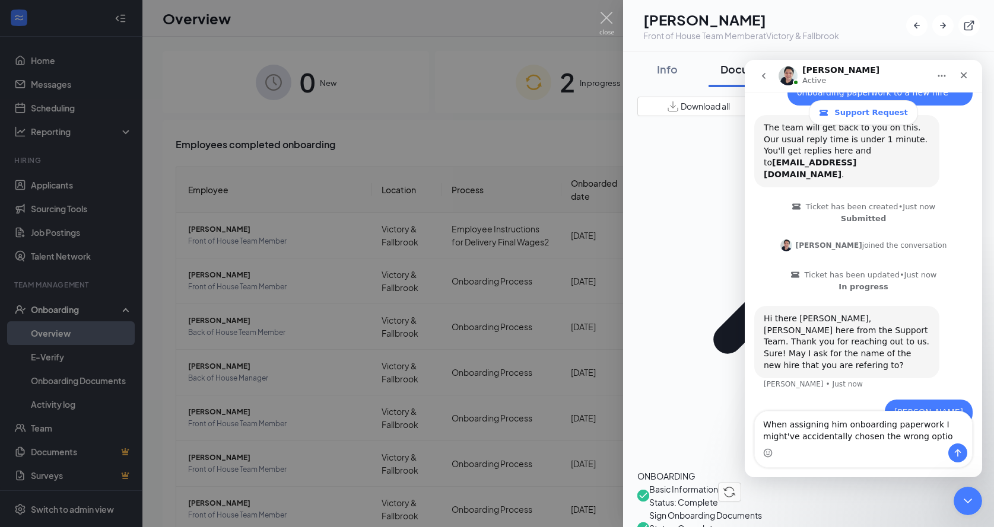
type textarea "When assigning him onboarding paperwork I might've accidentally chosen the wron…"
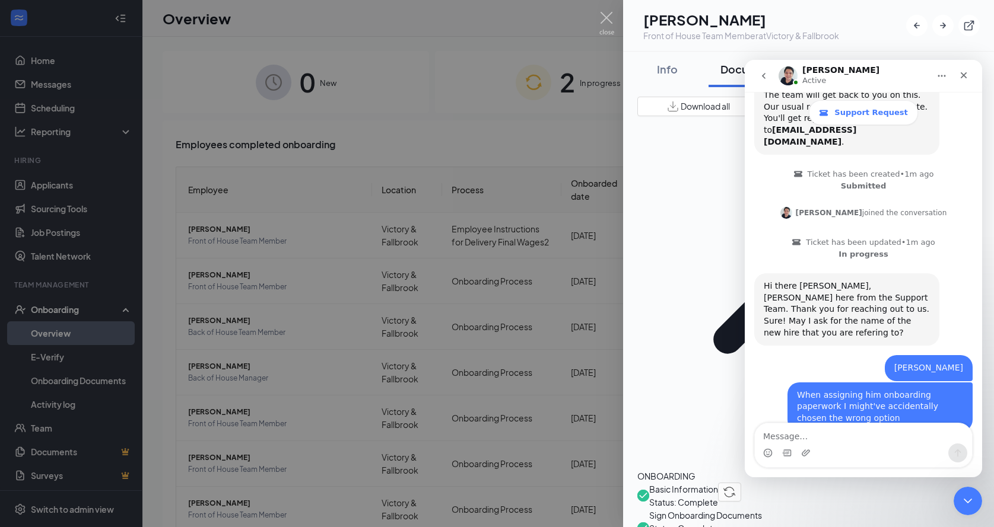
scroll to position [199, 0]
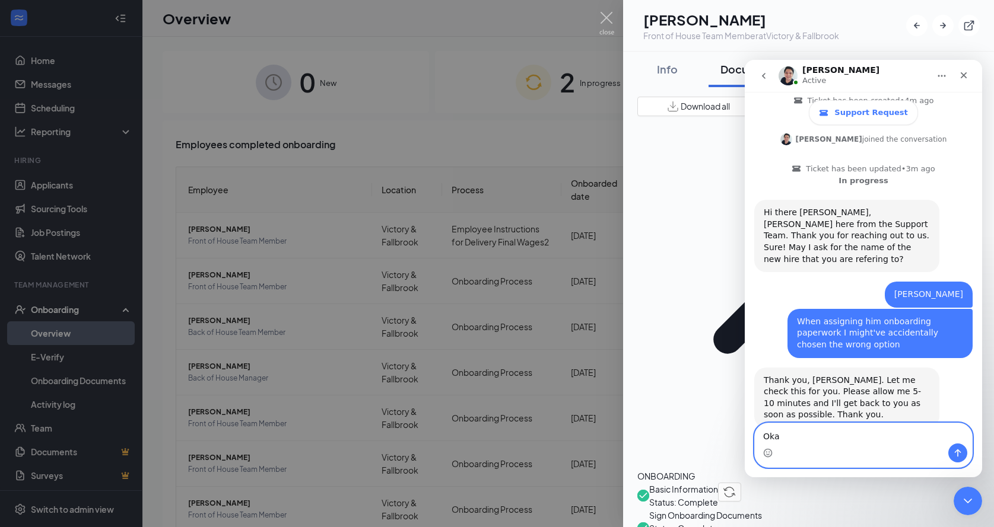
type textarea "Okay"
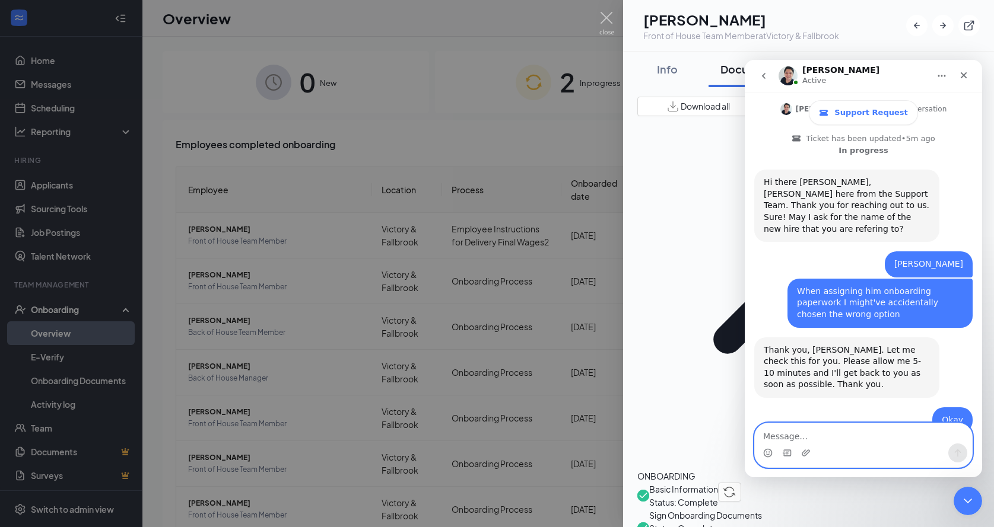
scroll to position [269, 0]
